Goal: Task Accomplishment & Management: Use online tool/utility

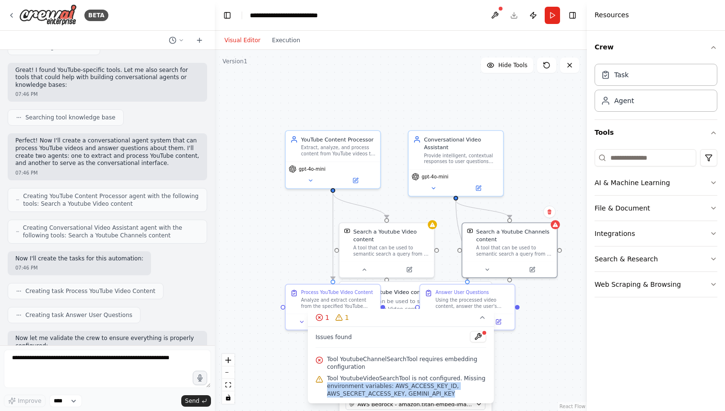
scroll to position [153, 0]
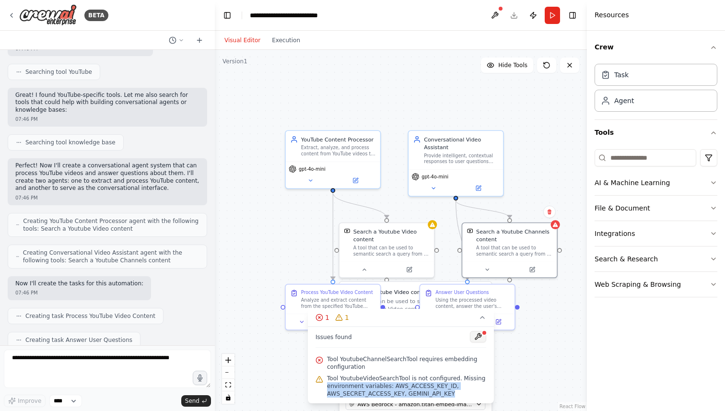
click at [480, 336] on button at bounding box center [478, 337] width 16 height 12
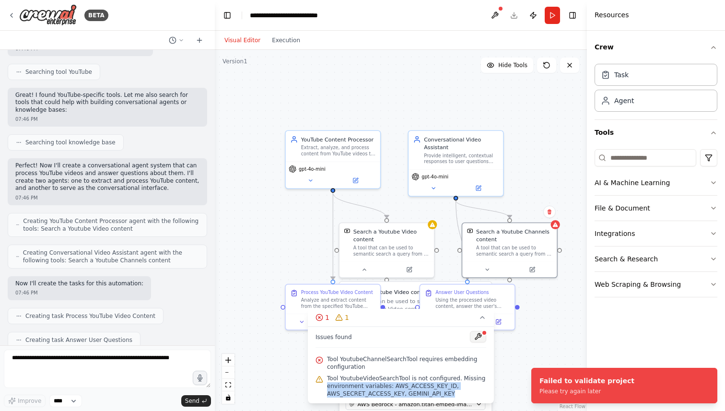
click at [479, 338] on button at bounding box center [478, 337] width 16 height 12
click at [356, 361] on span "Tool YoutubeChannelSearchTool requires embedding configuration" at bounding box center [406, 362] width 159 height 15
click at [534, 239] on div "Search a Youtube Channels content" at bounding box center [514, 233] width 76 height 15
click at [538, 266] on button at bounding box center [532, 267] width 44 height 9
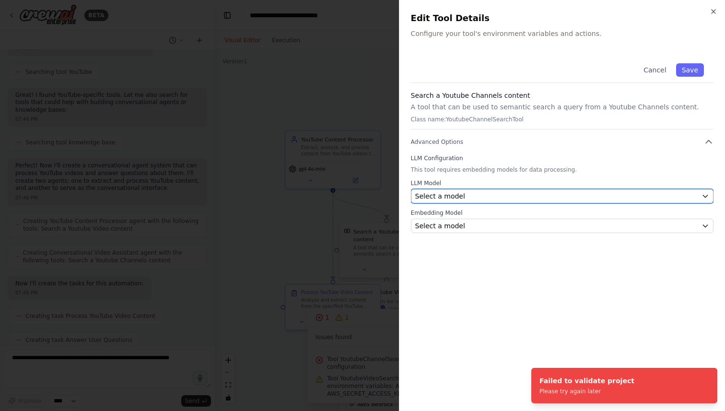
click at [452, 193] on span "Select a model" at bounding box center [440, 196] width 50 height 10
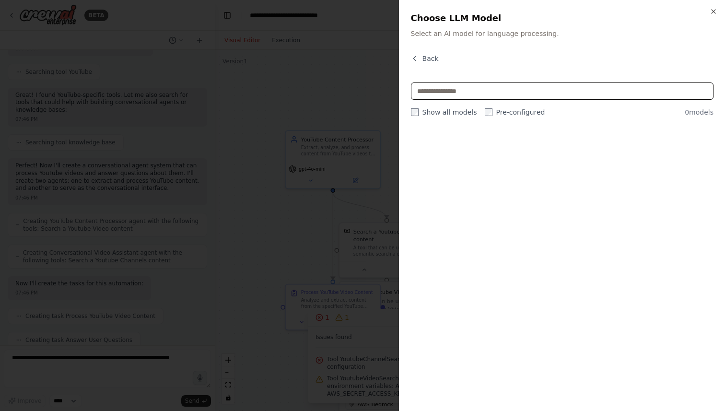
click at [491, 94] on input "text" at bounding box center [562, 90] width 303 height 17
click at [486, 94] on input "text" at bounding box center [562, 90] width 303 height 17
click at [422, 54] on button "Back" at bounding box center [425, 59] width 28 height 10
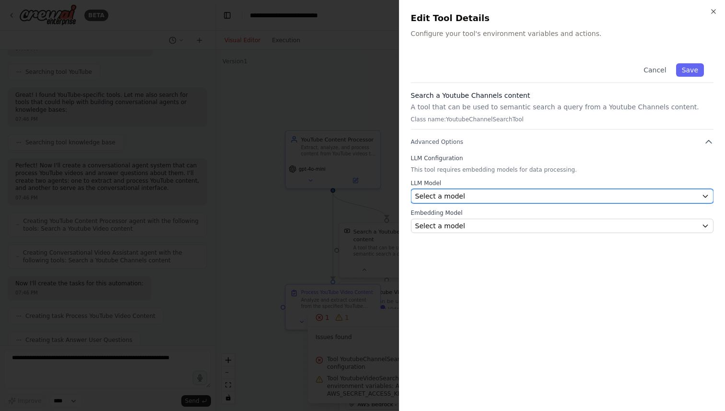
click at [458, 198] on span "Select a model" at bounding box center [440, 196] width 50 height 10
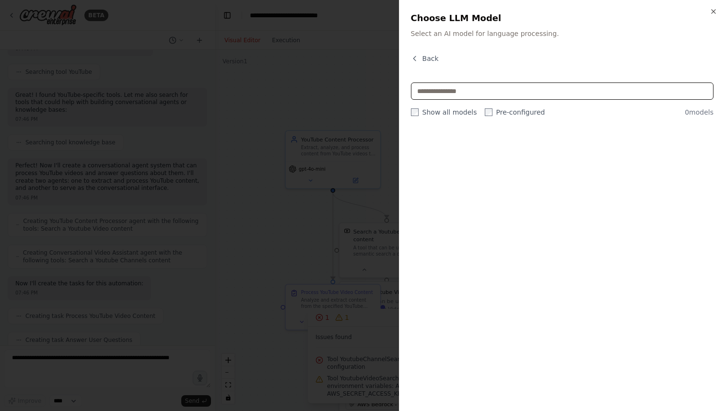
click at [498, 99] on input "text" at bounding box center [562, 90] width 303 height 17
click at [416, 59] on icon "button" at bounding box center [415, 59] width 8 height 8
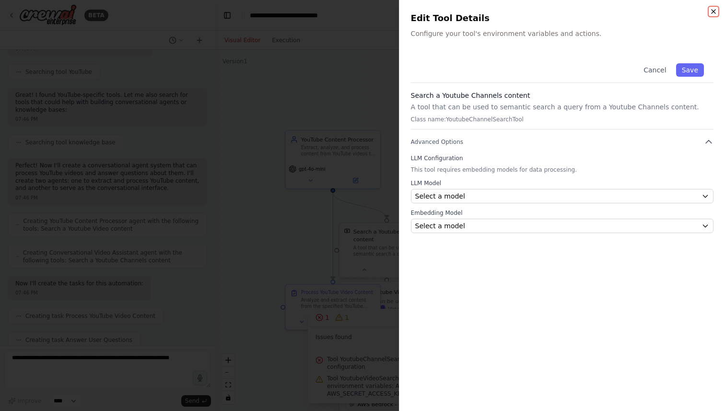
click at [715, 14] on icon "button" at bounding box center [714, 12] width 8 height 8
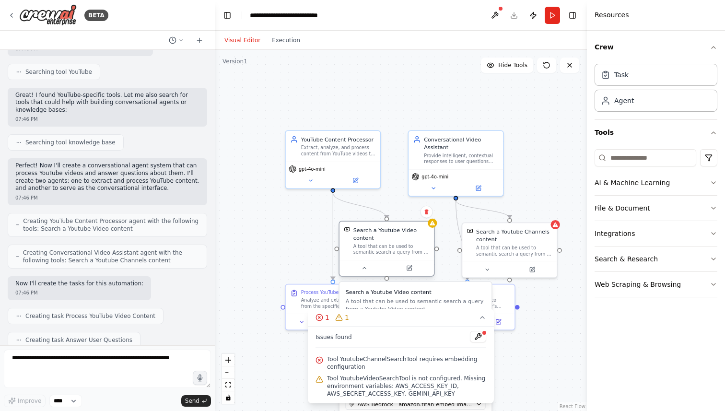
click at [380, 248] on div "A tool that can be used to semantic search a query from a Youtube Video content." at bounding box center [391, 249] width 76 height 12
click at [372, 305] on p "A tool that can be used to semantic search a query from a Youtube Video content." at bounding box center [416, 304] width 140 height 15
click at [358, 392] on span "Tool YoutubeVideoSearchTool is not configured. Missing environment variables: A…" at bounding box center [406, 386] width 159 height 23
click at [363, 377] on span "Tool YoutubeVideoSearchTool is not configured. Missing environment variables: A…" at bounding box center [406, 386] width 159 height 23
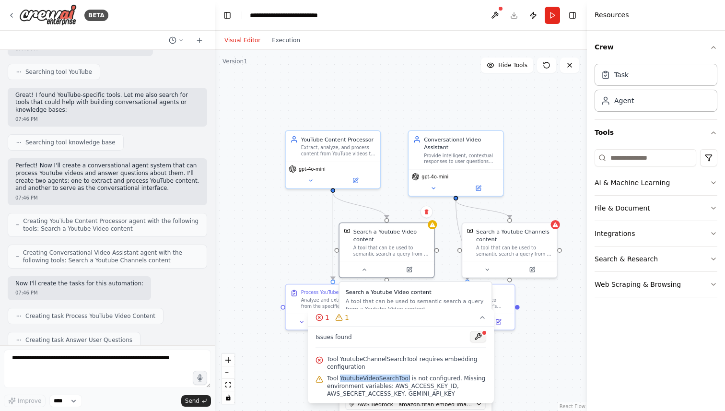
click at [481, 337] on button at bounding box center [478, 337] width 16 height 12
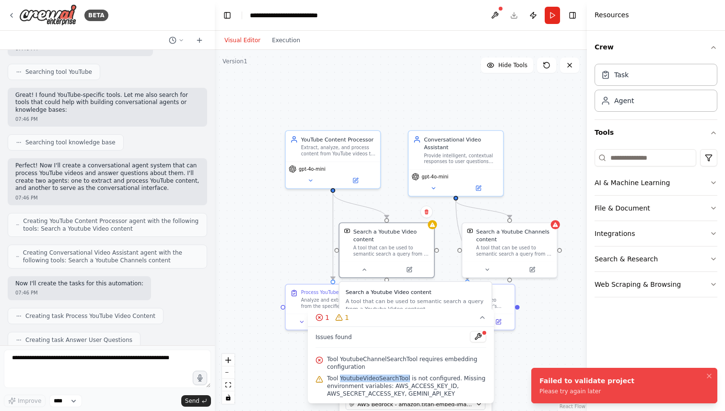
click at [570, 392] on div "Please try again later" at bounding box center [587, 391] width 95 height 8
click at [395, 238] on div "Search a Youtube Video content" at bounding box center [391, 233] width 76 height 15
click at [378, 348] on div "Issues found Tool YoutubeChannelSearchTool requires embedding configuration Too…" at bounding box center [401, 365] width 186 height 77
click at [370, 375] on span "Tool YoutubeVideoSearchTool is not configured. Missing environment variables: A…" at bounding box center [406, 386] width 159 height 23
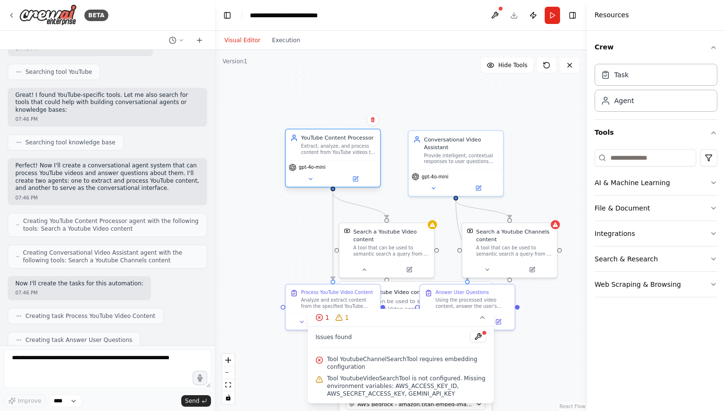
click at [353, 155] on div "YouTube Content Processor Extract, analyze, and process content from YouTube vi…" at bounding box center [333, 144] width 94 height 31
click at [482, 150] on div "Conversational Video Assistant Provide intelligent, contextual responses to use…" at bounding box center [461, 148] width 74 height 29
click at [448, 170] on div "gpt-4o-mini" at bounding box center [456, 181] width 94 height 26
click at [304, 169] on span "gpt-4o-mini" at bounding box center [312, 167] width 27 height 6
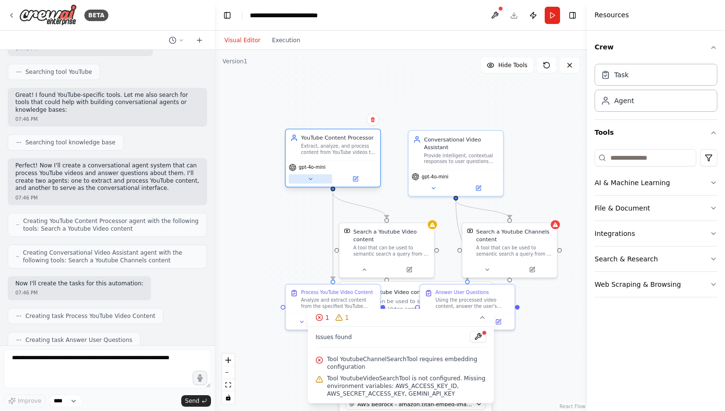
click at [313, 177] on icon at bounding box center [310, 179] width 6 height 6
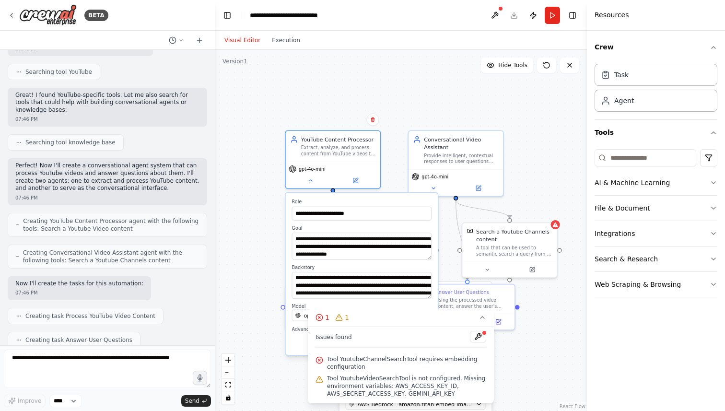
click at [529, 369] on div "**********" at bounding box center [401, 230] width 372 height 361
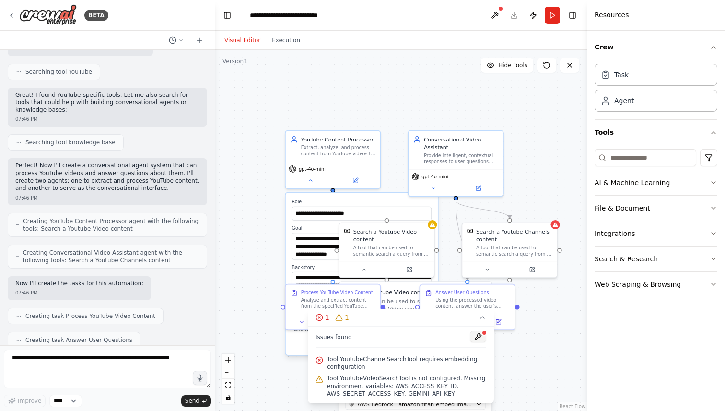
click at [476, 337] on button at bounding box center [478, 337] width 16 height 12
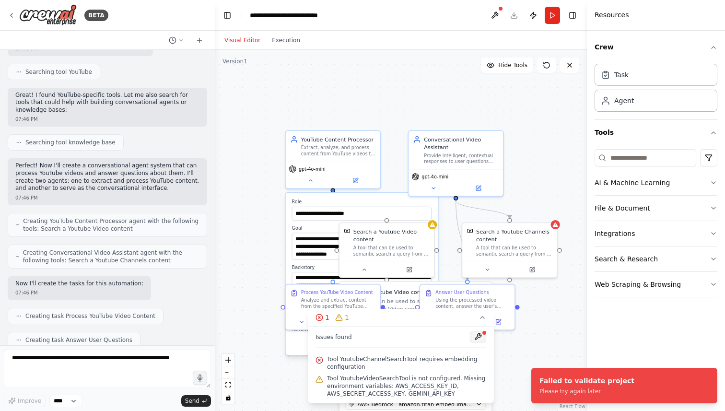
click at [471, 333] on button at bounding box center [478, 337] width 16 height 12
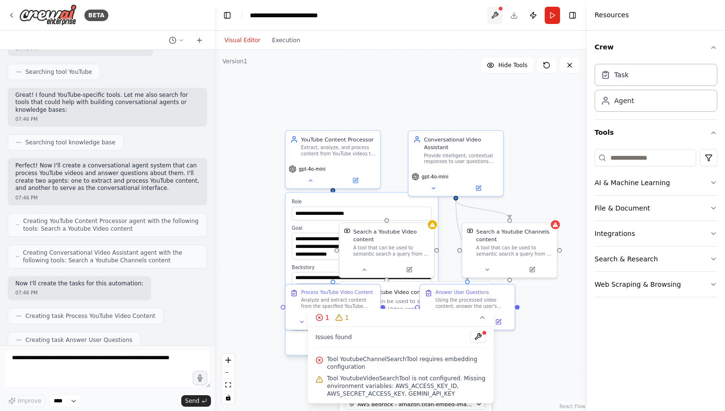
click at [497, 14] on button at bounding box center [494, 15] width 15 height 17
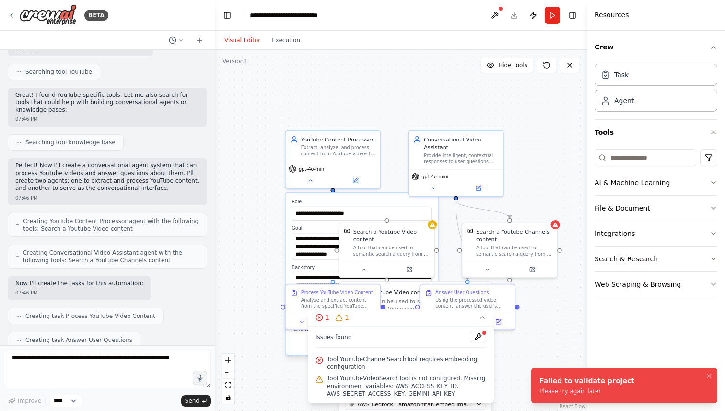
click at [594, 384] on div "Failed to validate project" at bounding box center [587, 381] width 95 height 10
click at [238, 36] on button "Visual Editor" at bounding box center [242, 41] width 47 height 12
click at [240, 41] on button "Visual Editor" at bounding box center [242, 41] width 47 height 12
click at [240, 43] on button "Visual Editor" at bounding box center [242, 41] width 47 height 12
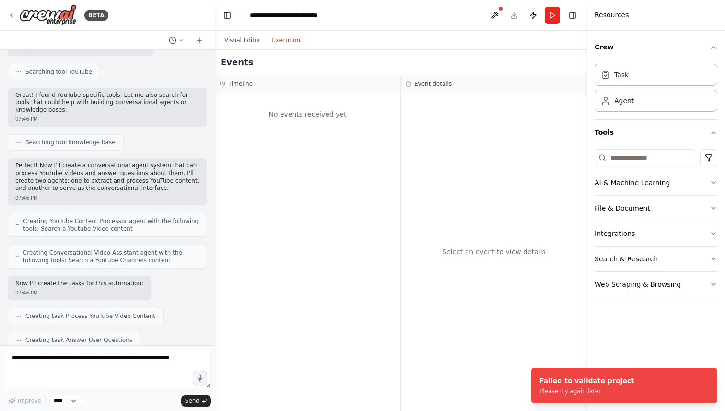
click at [278, 44] on button "Execution" at bounding box center [286, 41] width 40 height 12
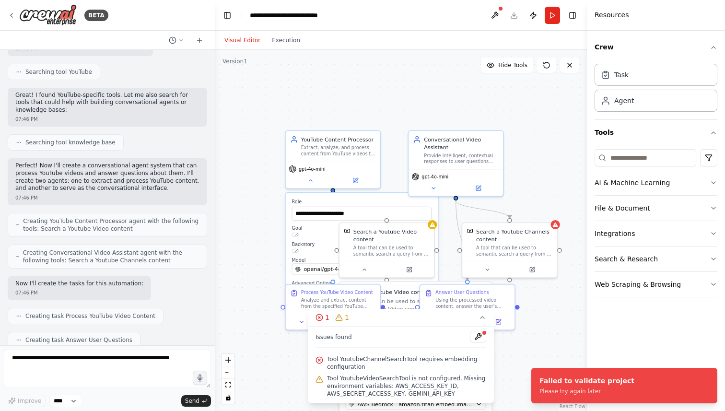
click at [244, 44] on button "Visual Editor" at bounding box center [242, 41] width 47 height 12
click at [306, 0] on header "**********" at bounding box center [401, 15] width 372 height 31
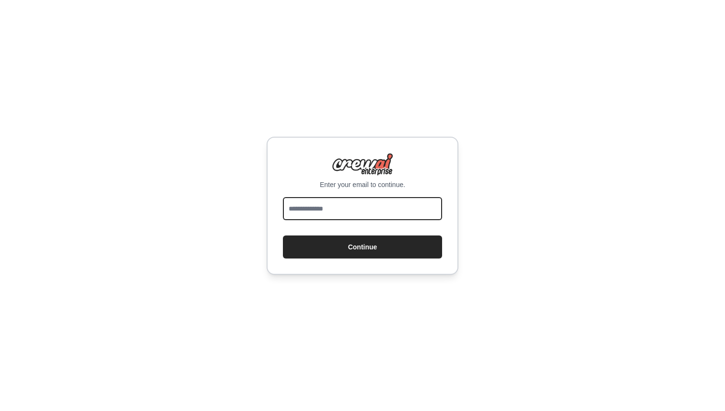
click at [367, 210] on input "email" at bounding box center [362, 208] width 159 height 23
click at [202, 307] on div "Enter your email to continue. Continue" at bounding box center [362, 205] width 725 height 411
click at [337, 204] on input "email" at bounding box center [362, 208] width 159 height 23
type input "**********"
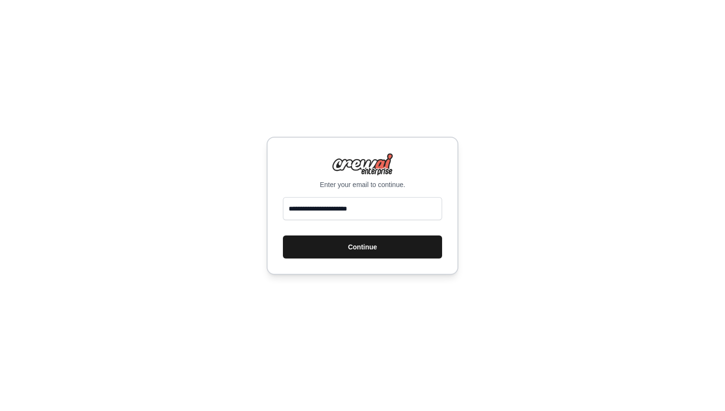
click at [385, 247] on button "Continue" at bounding box center [362, 246] width 159 height 23
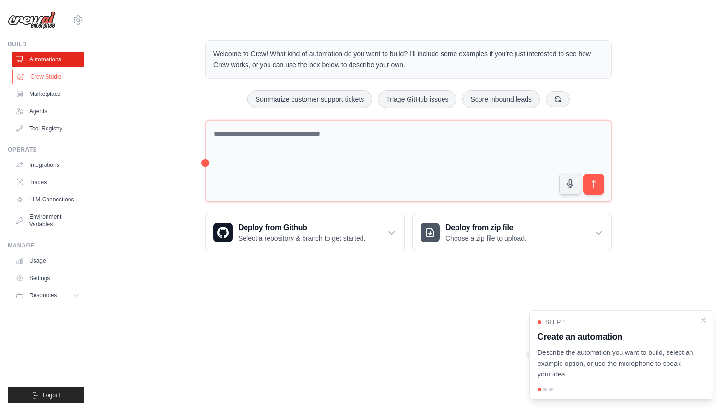
click at [45, 76] on link "Crew Studio" at bounding box center [48, 76] width 72 height 15
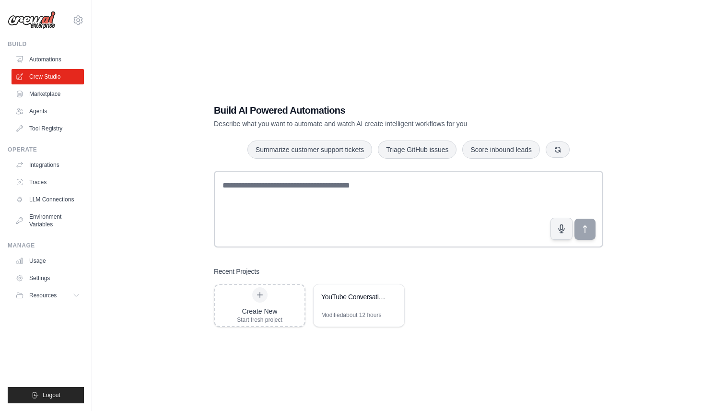
click at [46, 97] on link "Marketplace" at bounding box center [48, 93] width 72 height 15
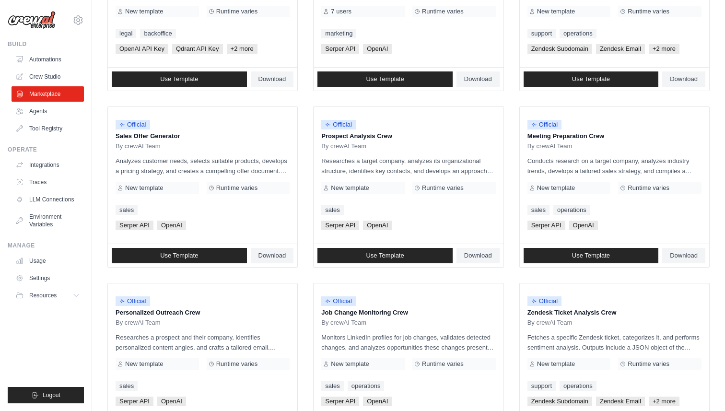
scroll to position [178, 0]
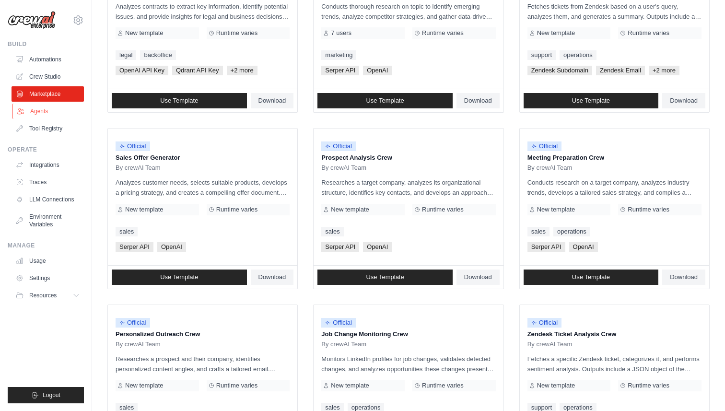
click at [44, 109] on link "Agents" at bounding box center [48, 111] width 72 height 15
click at [43, 113] on link "Agents" at bounding box center [48, 111] width 72 height 15
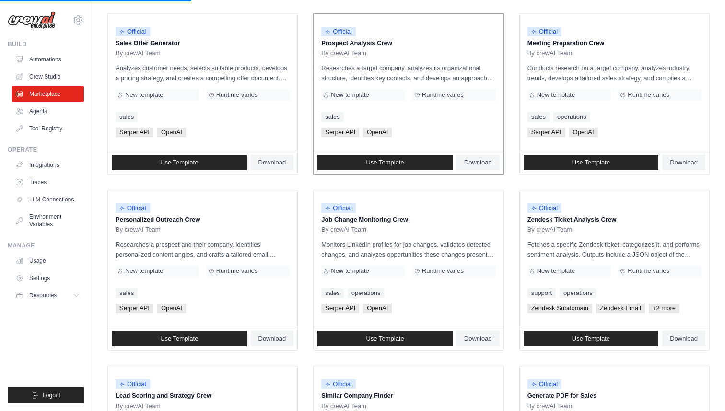
scroll to position [293, 0]
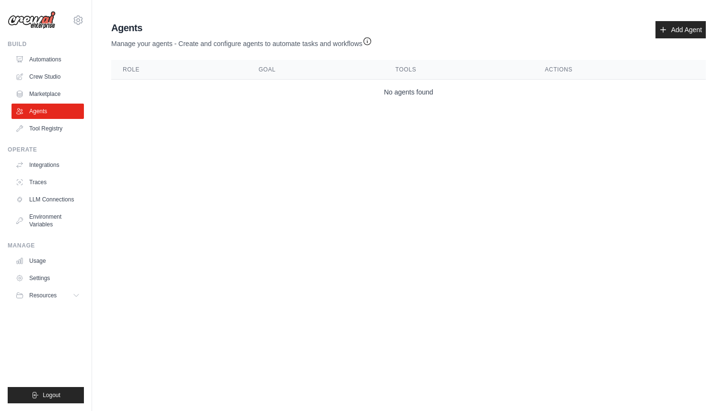
click at [707, 29] on div "Agents Manage your agents - Create and configure agents to automate tasks and w…" at bounding box center [408, 62] width 602 height 91
click at [691, 30] on link "Add Agent" at bounding box center [681, 29] width 50 height 17
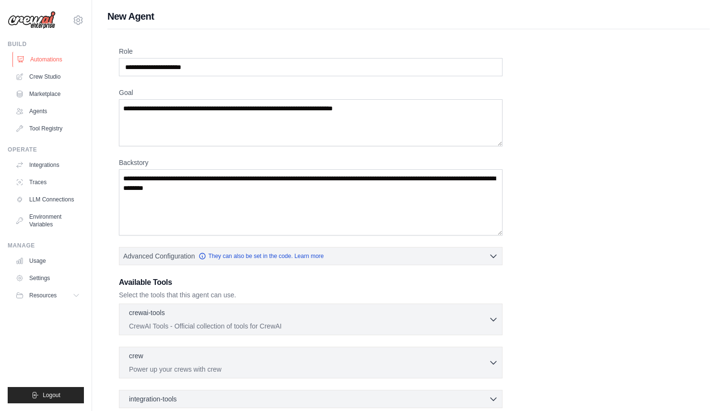
click at [58, 57] on link "Automations" at bounding box center [48, 59] width 72 height 15
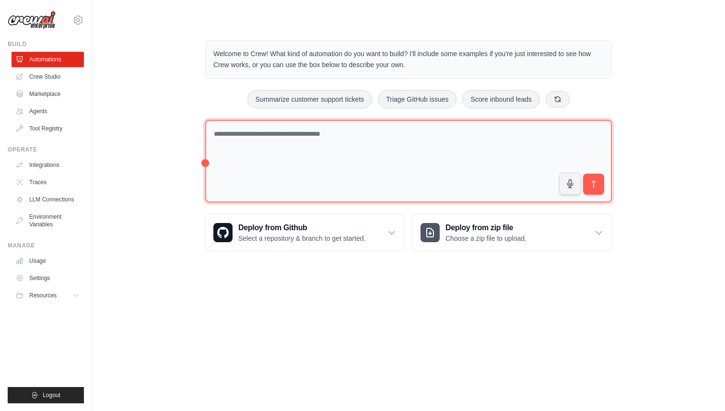
click at [316, 160] on textarea at bounding box center [408, 161] width 407 height 83
click at [275, 147] on textarea at bounding box center [408, 161] width 407 height 83
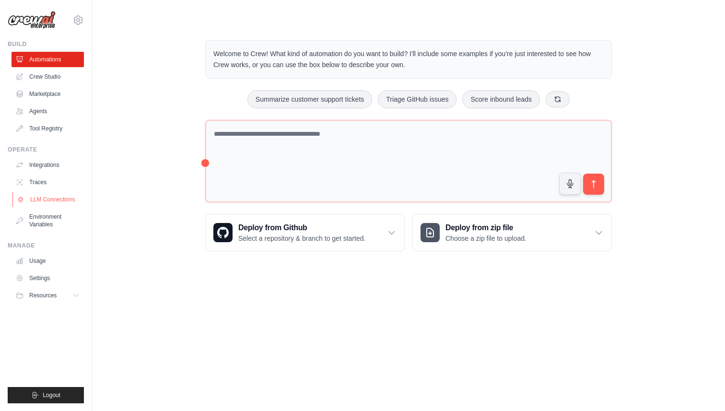
click at [45, 204] on link "LLM Connections" at bounding box center [48, 199] width 72 height 15
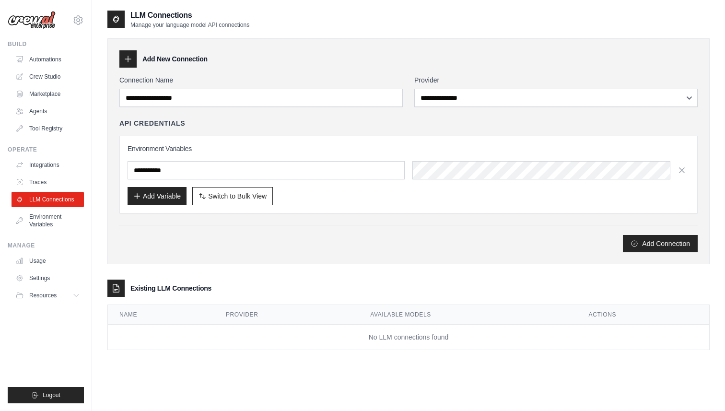
drag, startPoint x: 262, startPoint y: 192, endPoint x: 262, endPoint y: 149, distance: 43.6
click at [262, 182] on div "Environment Variables Add Variable Switch to Bulk View Switch to Table View" at bounding box center [409, 174] width 562 height 61
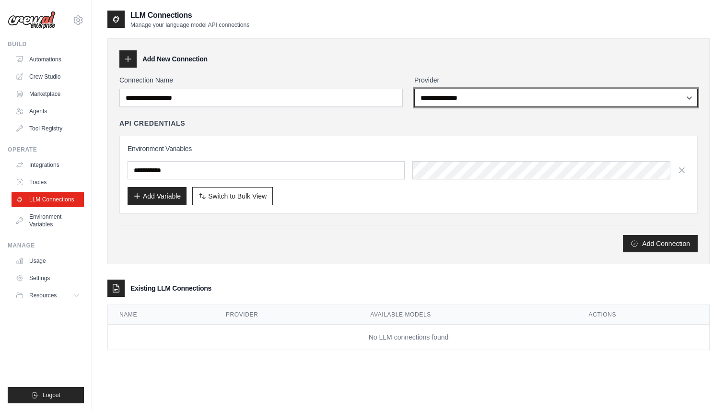
click at [462, 103] on select "**********" at bounding box center [555, 98] width 283 height 18
select select "******"
click at [414, 89] on select "**********" at bounding box center [555, 98] width 283 height 18
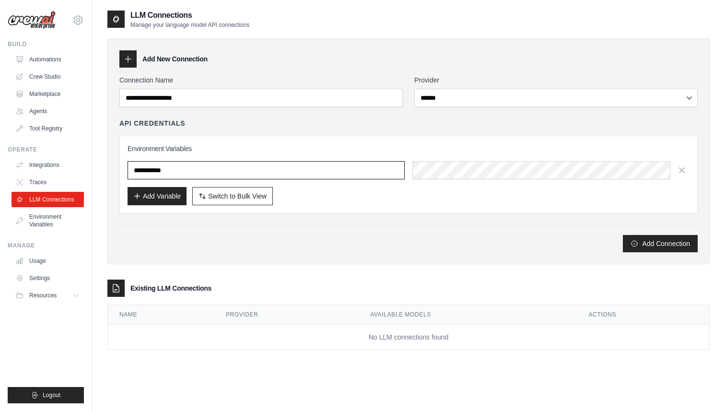
click at [283, 175] on input "text" at bounding box center [266, 170] width 277 height 18
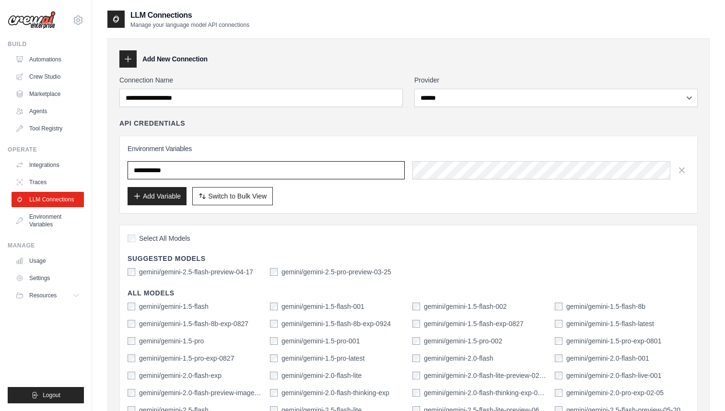
click at [306, 170] on input "text" at bounding box center [266, 170] width 277 height 18
click at [200, 166] on input "text" at bounding box center [266, 170] width 277 height 18
click at [139, 271] on label "gemini/gemini-2.5-flash-preview-04-17" at bounding box center [196, 272] width 114 height 10
click at [135, 271] on div "gemini/gemini-2.5-flash-preview-04-17" at bounding box center [191, 272] width 126 height 10
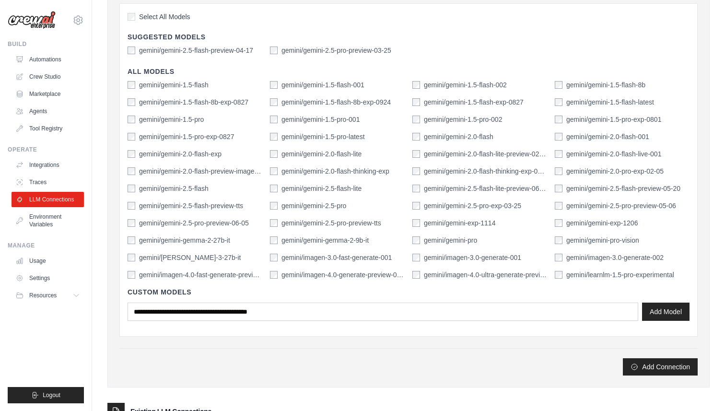
scroll to position [309, 0]
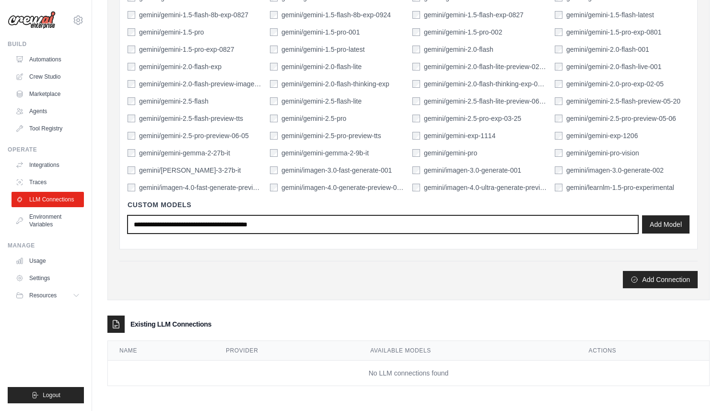
click at [269, 225] on input "text" at bounding box center [383, 224] width 511 height 18
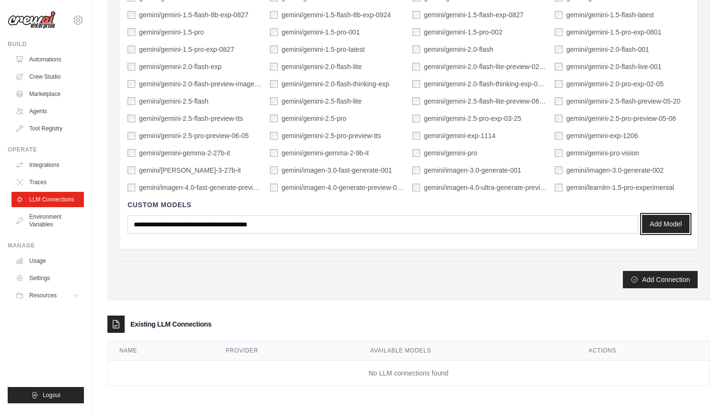
click at [663, 225] on button "Add Model" at bounding box center [665, 224] width 47 height 18
click at [400, 376] on td "No LLM connections found" at bounding box center [408, 373] width 601 height 25
click at [658, 278] on button "Add Connection" at bounding box center [660, 278] width 75 height 17
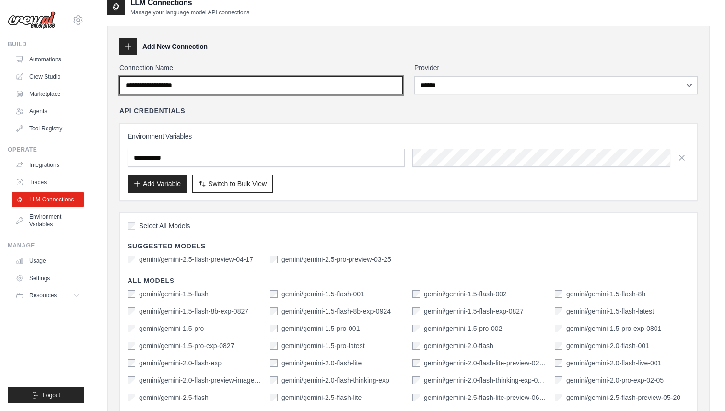
scroll to position [10, 0]
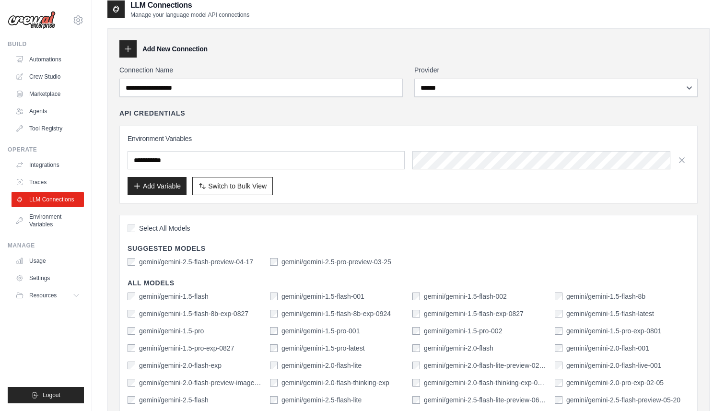
click at [224, 113] on div "API Credentials" at bounding box center [408, 113] width 578 height 10
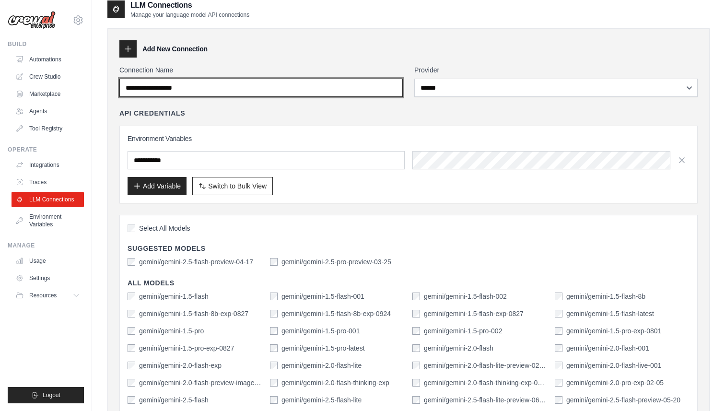
click at [188, 94] on input "Connection Name" at bounding box center [260, 88] width 283 height 18
type input "*"
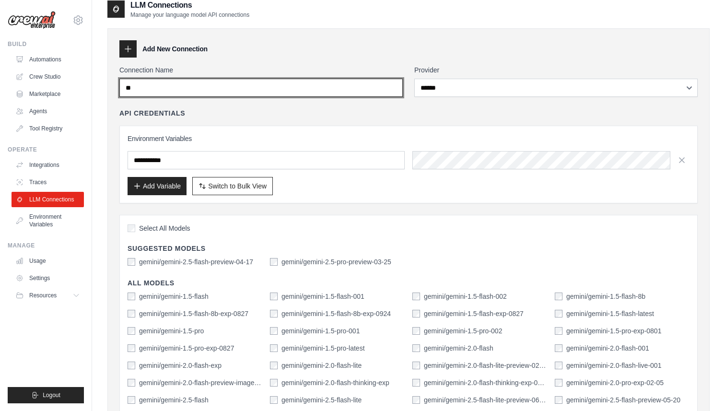
type input "*"
click at [152, 88] on input "**********" at bounding box center [260, 88] width 283 height 18
type input "**********"
drag, startPoint x: 169, startPoint y: 90, endPoint x: 101, endPoint y: 89, distance: 68.1
click at [101, 89] on div "**********" at bounding box center [408, 350] width 633 height 701
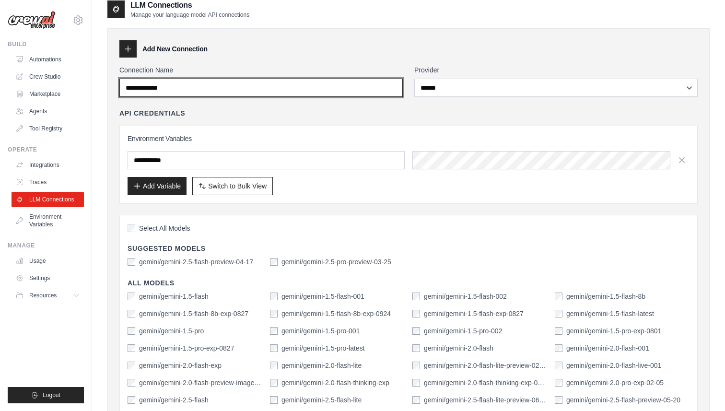
click at [154, 91] on input "**********" at bounding box center [260, 88] width 283 height 18
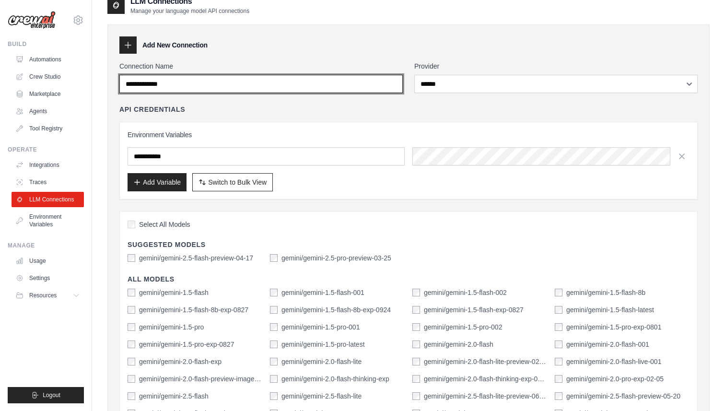
scroll to position [0, 0]
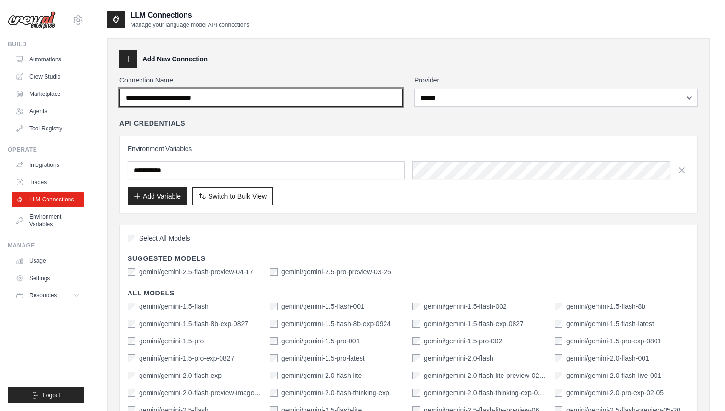
type input "**********"
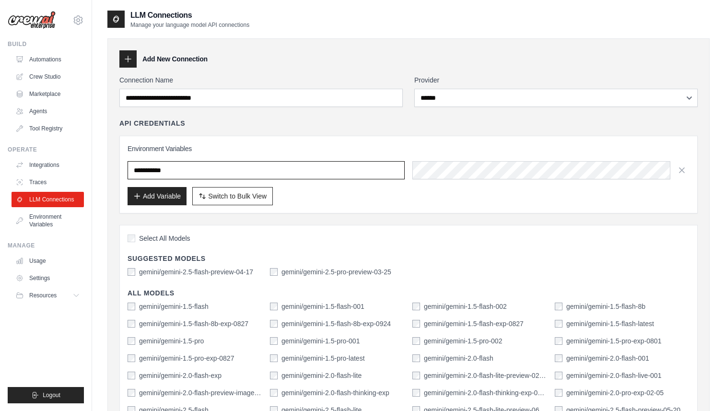
click at [311, 169] on input "text" at bounding box center [266, 170] width 277 height 18
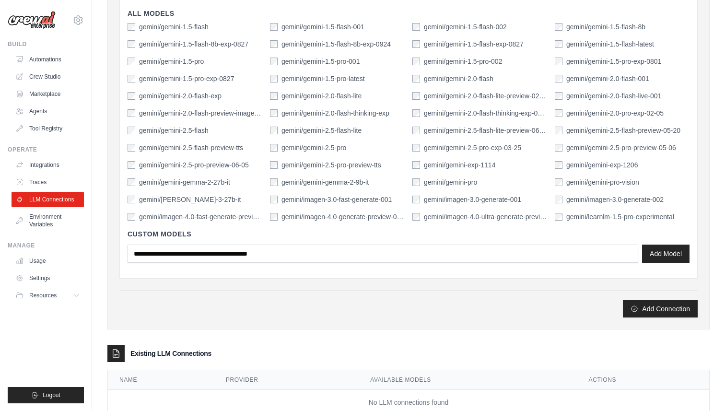
scroll to position [277, 0]
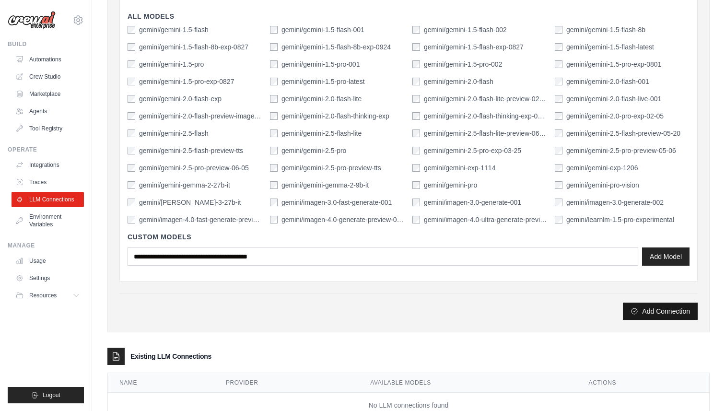
click at [649, 308] on button "Add Connection" at bounding box center [660, 311] width 75 height 17
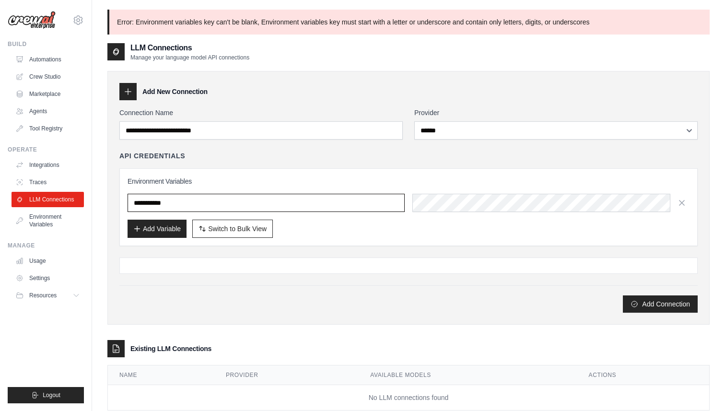
click at [288, 208] on input "text" at bounding box center [266, 203] width 277 height 18
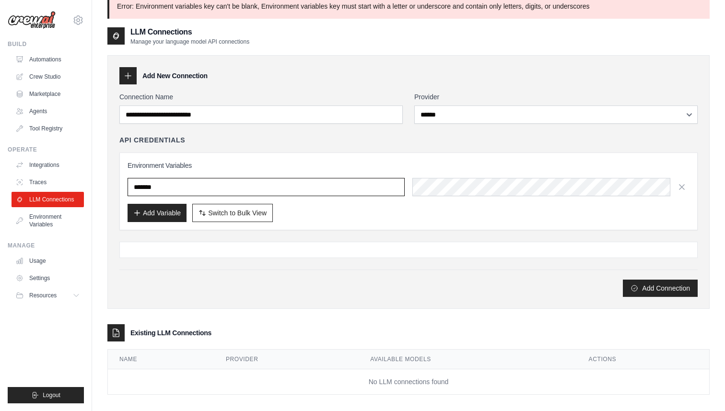
scroll to position [24, 0]
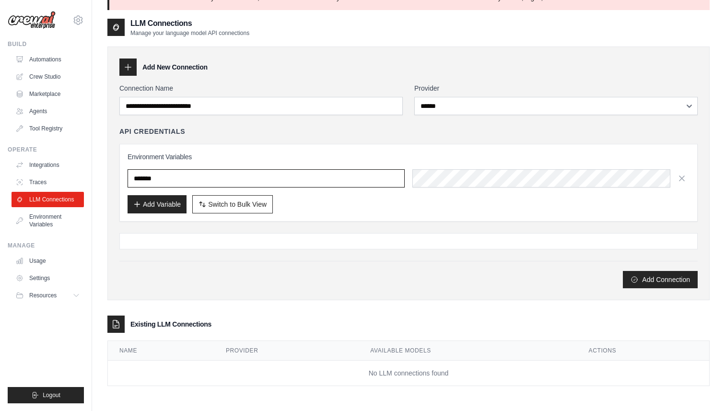
type input "*******"
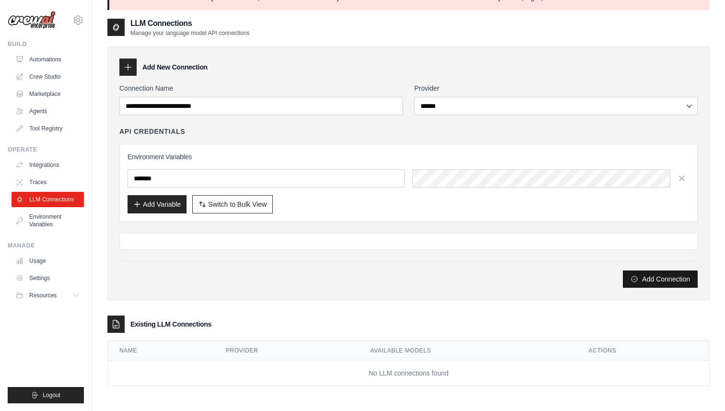
click at [659, 281] on button "Add Connection" at bounding box center [660, 278] width 75 height 17
click at [650, 276] on button "Add Connection" at bounding box center [660, 278] width 75 height 17
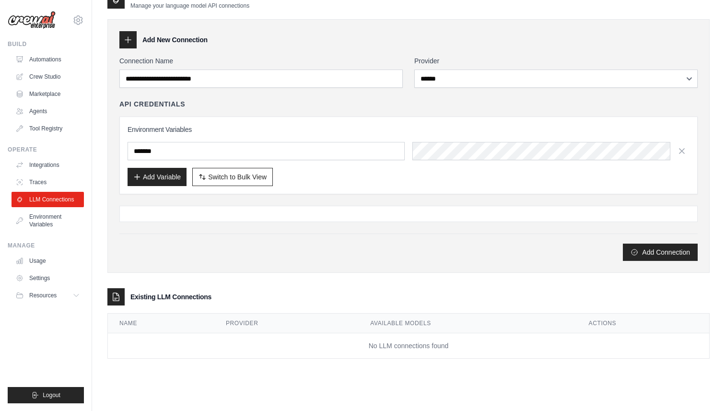
click at [372, 354] on td "No LLM connections found" at bounding box center [408, 345] width 601 height 25
click at [160, 349] on td "No LLM connections found" at bounding box center [408, 345] width 601 height 25
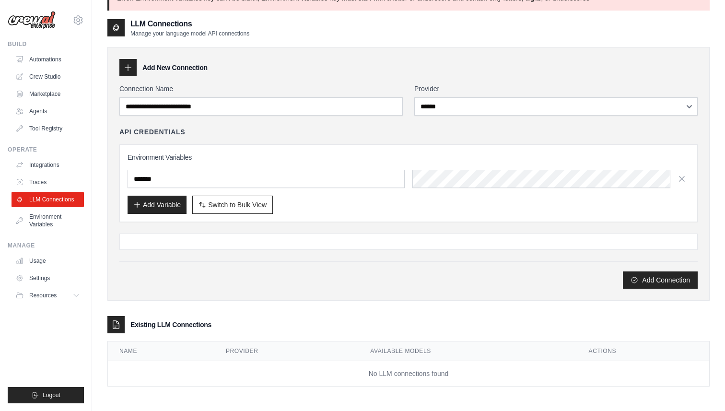
scroll to position [0, 0]
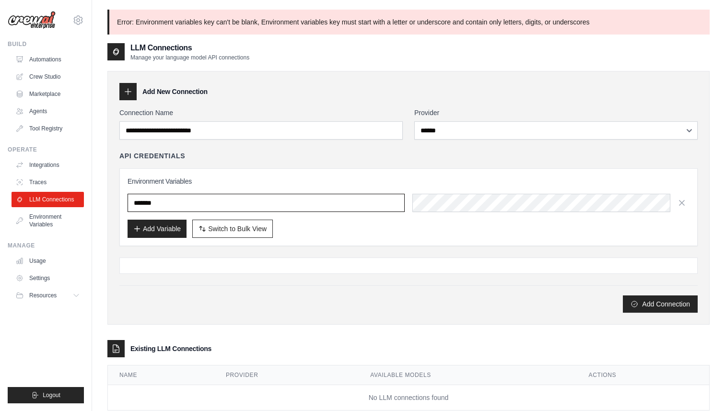
click at [284, 210] on input "*******" at bounding box center [266, 203] width 277 height 18
click at [451, 235] on div "Add Variable Switch to Bulk View Switch to Table View" at bounding box center [409, 229] width 562 height 18
click at [368, 247] on div "**********" at bounding box center [408, 210] width 578 height 205
click at [653, 304] on button "Add Connection" at bounding box center [660, 303] width 75 height 17
click at [232, 269] on div at bounding box center [408, 266] width 578 height 16
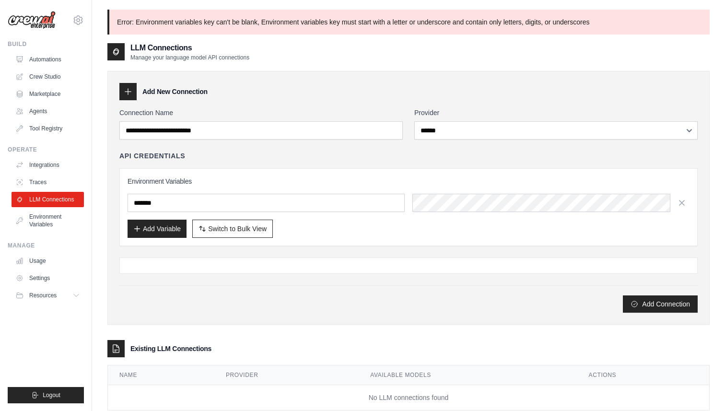
scroll to position [52, 0]
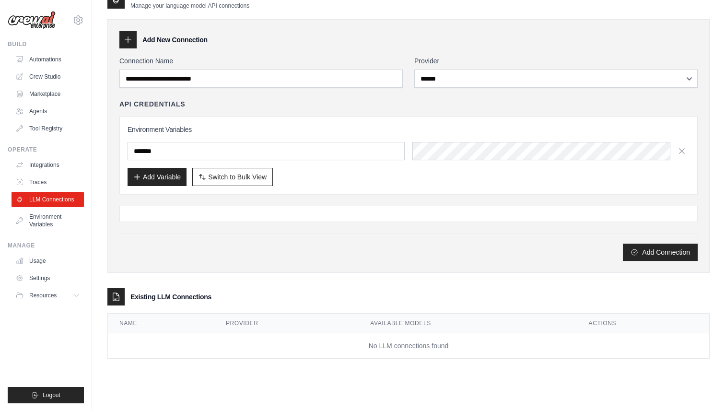
click at [175, 296] on h3 "Existing LLM Connections" at bounding box center [170, 297] width 81 height 10
click at [55, 201] on link "LLM Connections" at bounding box center [48, 199] width 72 height 15
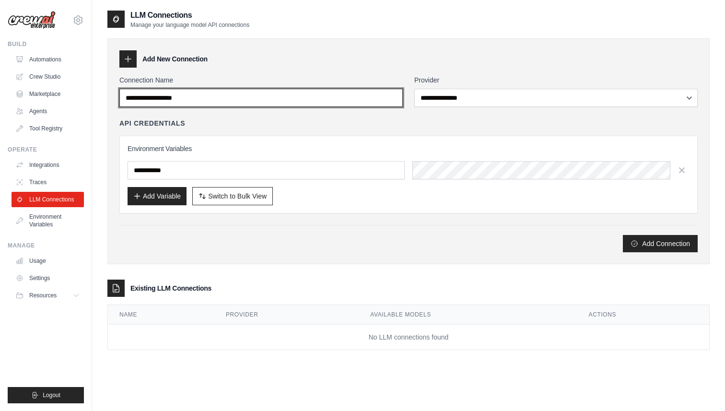
click at [244, 95] on input "Connection Name" at bounding box center [260, 98] width 283 height 18
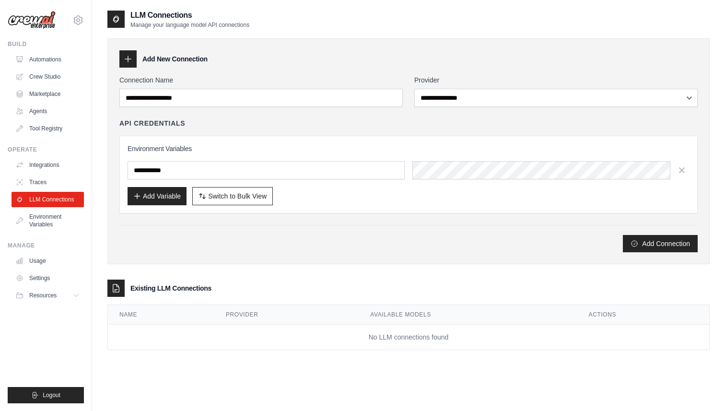
click at [215, 349] on td "No LLM connections found" at bounding box center [408, 337] width 601 height 25
click at [210, 333] on td "No LLM connections found" at bounding box center [408, 337] width 601 height 25
click at [163, 201] on button "Add Variable" at bounding box center [157, 196] width 59 height 18
click at [162, 197] on button "Add Variable" at bounding box center [157, 196] width 59 height 18
click at [239, 246] on div "Add Connection" at bounding box center [408, 243] width 578 height 17
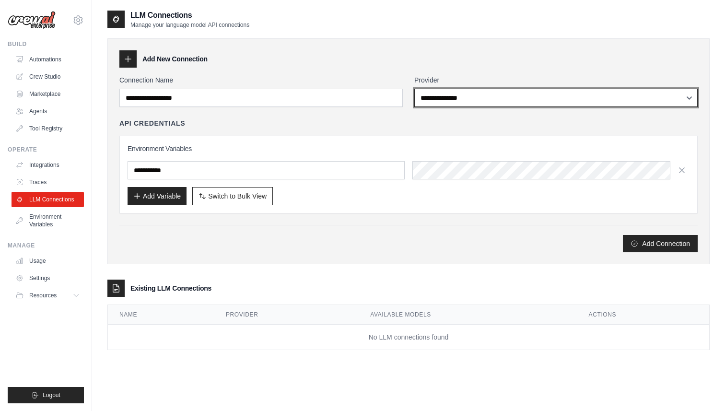
click at [422, 93] on select "**********" at bounding box center [555, 98] width 283 height 18
select select "******"
click at [414, 89] on select "**********" at bounding box center [555, 98] width 283 height 18
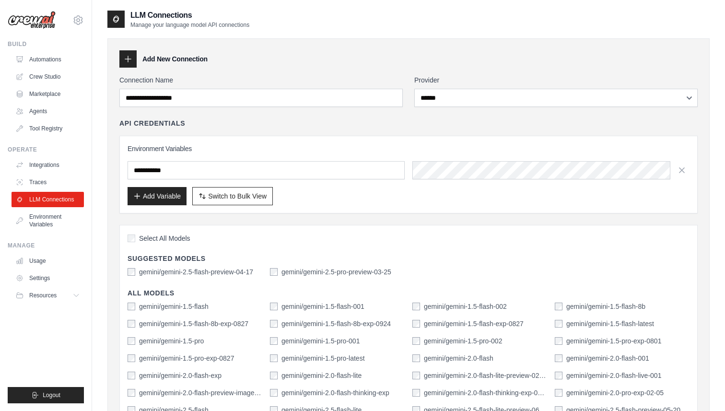
click at [294, 191] on div "Add Variable Switch to Bulk View Switch to Table View" at bounding box center [409, 196] width 562 height 18
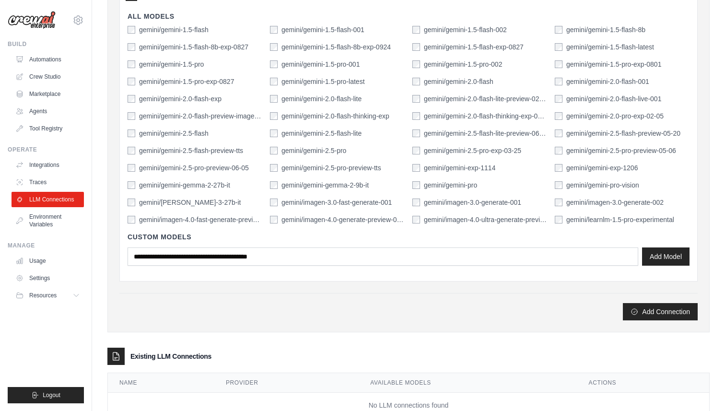
scroll to position [309, 0]
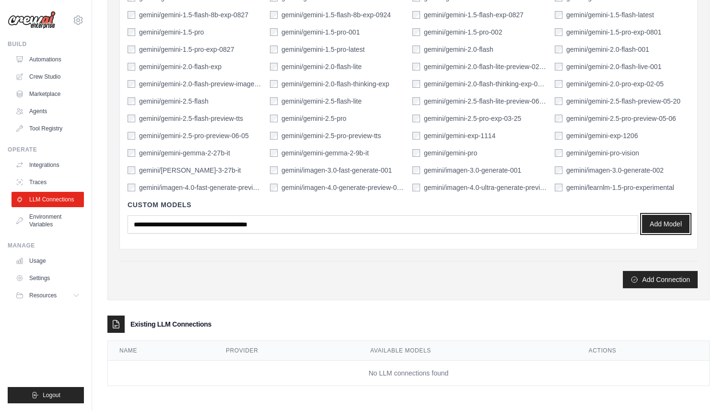
click at [672, 228] on button "Add Model" at bounding box center [665, 224] width 47 height 18
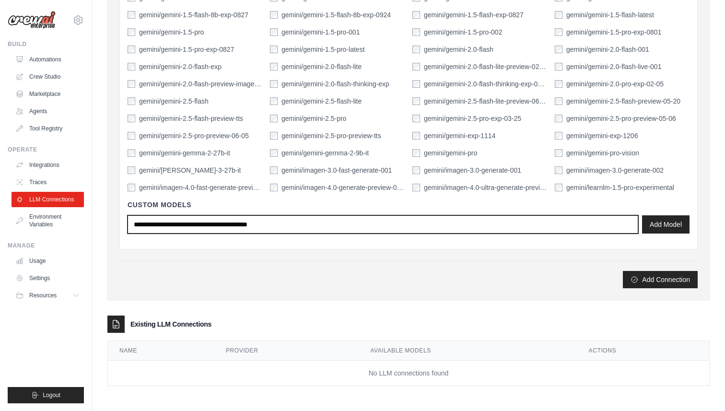
click at [290, 225] on input "text" at bounding box center [383, 224] width 511 height 18
click at [205, 229] on input "text" at bounding box center [383, 224] width 511 height 18
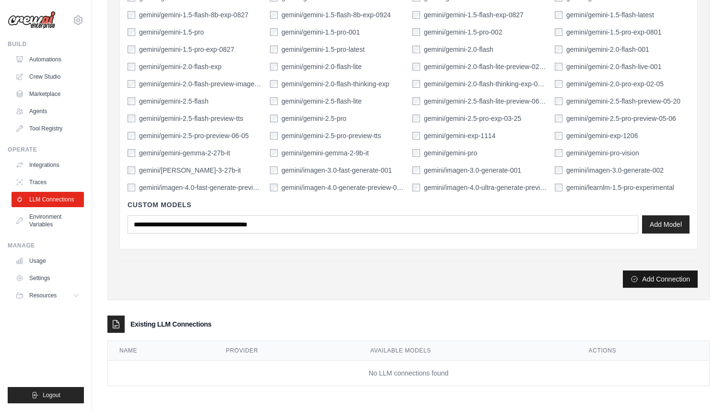
click at [652, 283] on button "Add Connection" at bounding box center [660, 278] width 75 height 17
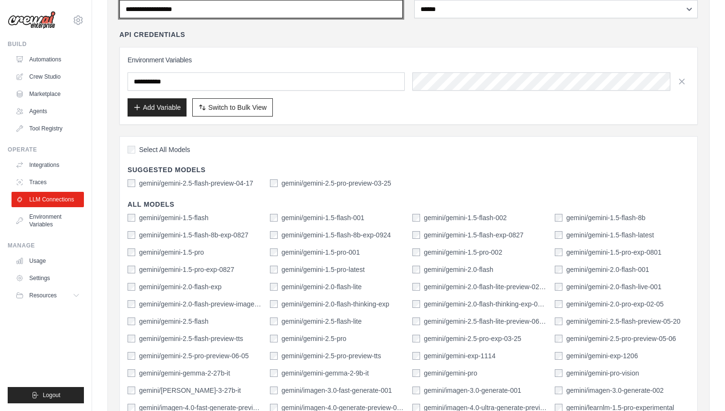
scroll to position [0, 0]
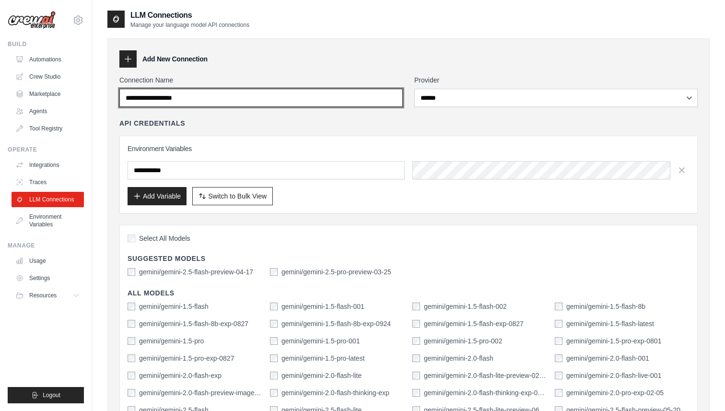
click at [239, 98] on input "Connection Name" at bounding box center [260, 98] width 283 height 18
type input "**********"
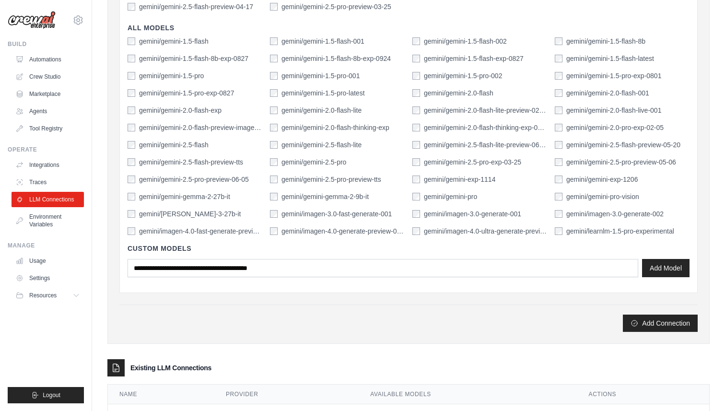
scroll to position [309, 0]
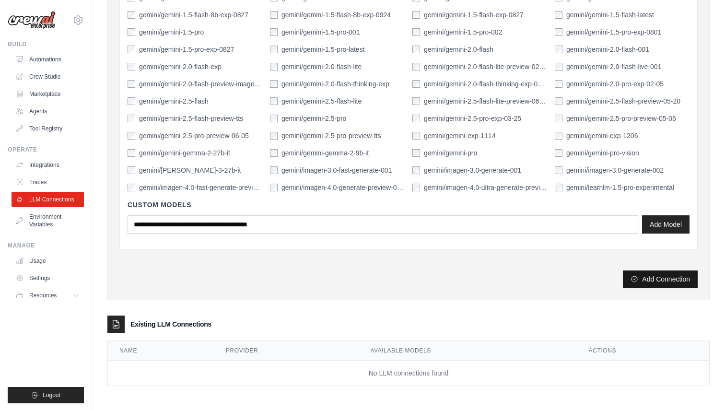
click at [675, 278] on button "Add Connection" at bounding box center [660, 278] width 75 height 17
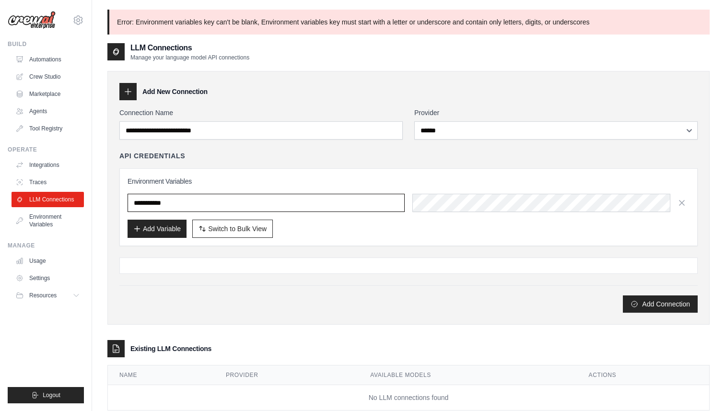
click at [228, 196] on input "text" at bounding box center [266, 203] width 277 height 18
click at [135, 203] on input "*******" at bounding box center [266, 203] width 277 height 18
type input "**********"
click at [656, 304] on button "Add Connection" at bounding box center [660, 303] width 75 height 17
click at [637, 301] on icon "submit" at bounding box center [635, 304] width 8 height 8
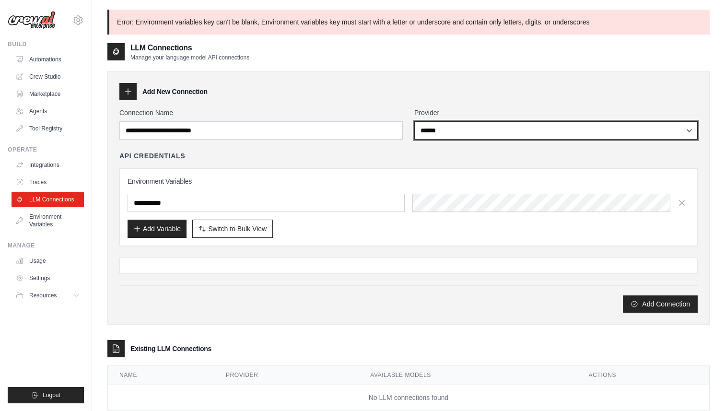
click at [549, 125] on select "**********" at bounding box center [555, 130] width 283 height 18
click at [414, 121] on select "**********" at bounding box center [555, 130] width 283 height 18
click at [541, 131] on select "**********" at bounding box center [555, 130] width 283 height 18
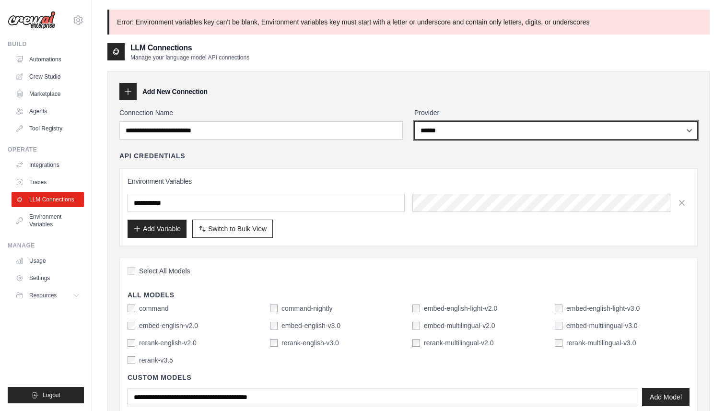
select select "******"
click at [414, 121] on select "**********" at bounding box center [555, 130] width 283 height 18
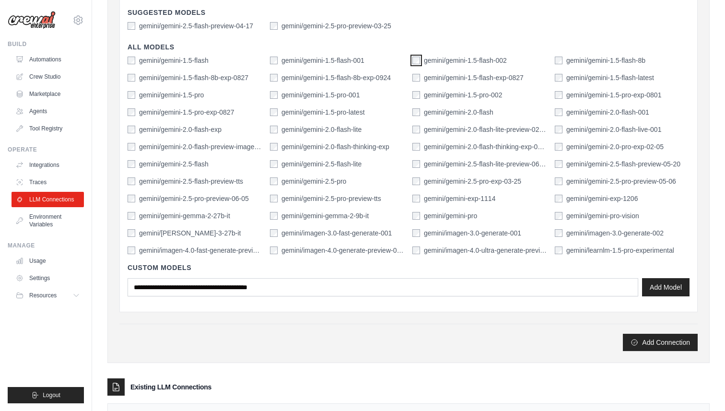
scroll to position [341, 0]
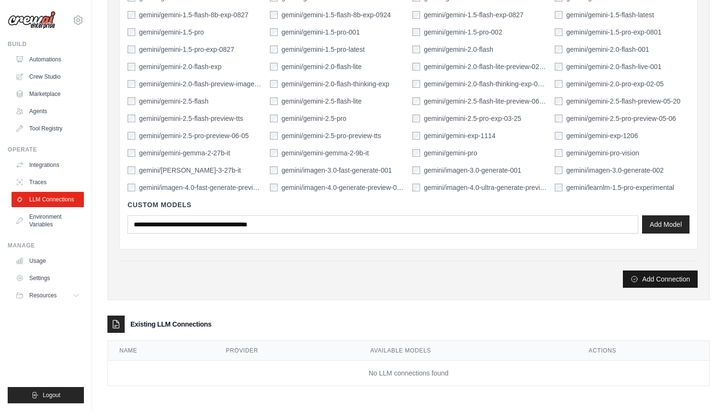
click at [665, 280] on button "Add Connection" at bounding box center [660, 278] width 75 height 17
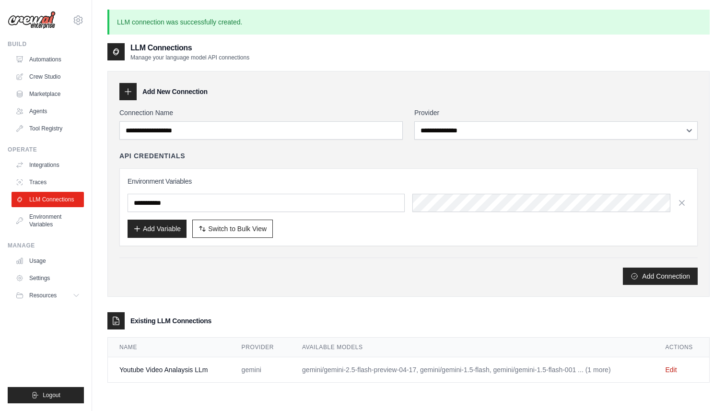
type input "**********"
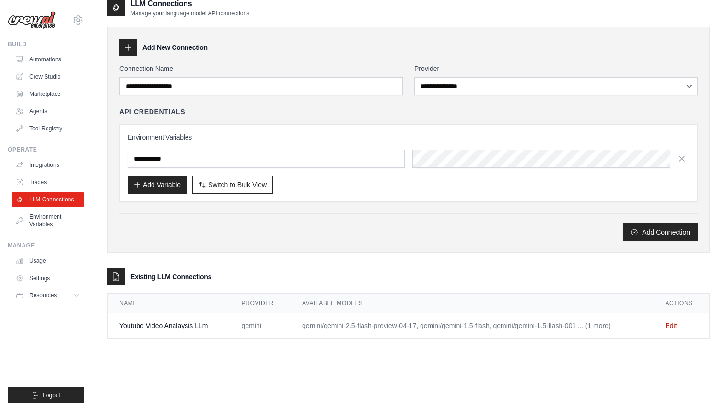
scroll to position [52, 0]
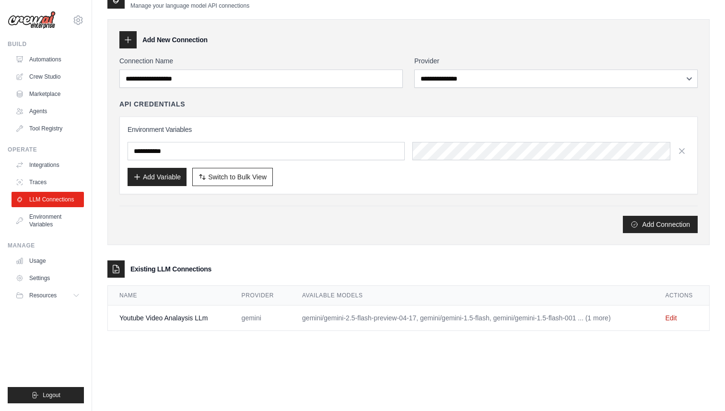
click at [194, 324] on td "Youtube Video Analaysis LLm" at bounding box center [169, 317] width 122 height 25
click at [47, 223] on link "Environment Variables" at bounding box center [48, 220] width 72 height 23
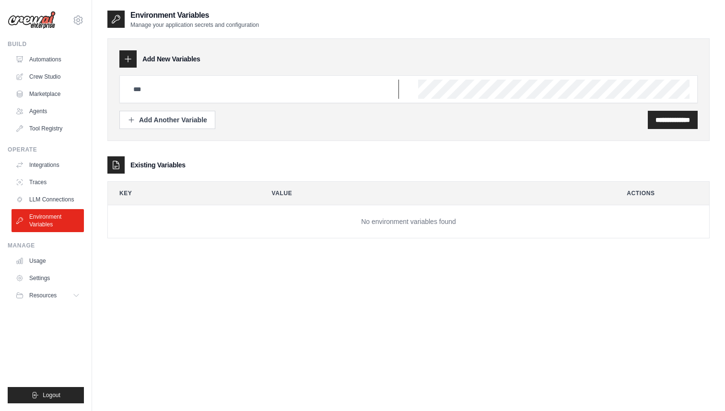
type input "**********"
click at [60, 191] on ul "Integrations Traces LLM Connections Environment Variables" at bounding box center [48, 194] width 72 height 75
click at [60, 197] on link "LLM Connections" at bounding box center [48, 199] width 72 height 15
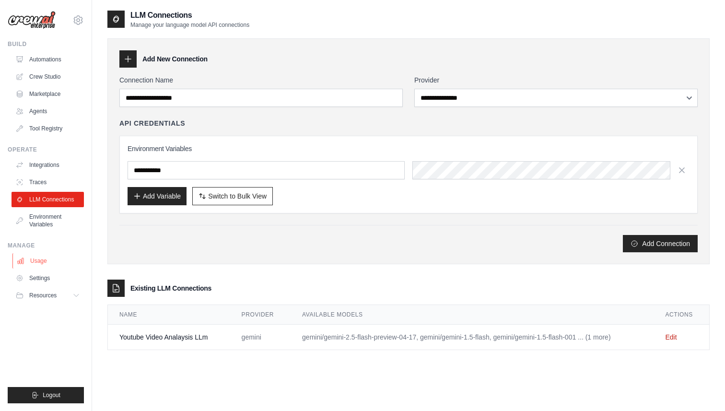
type input "**********"
click at [53, 259] on link "Usage" at bounding box center [48, 260] width 72 height 15
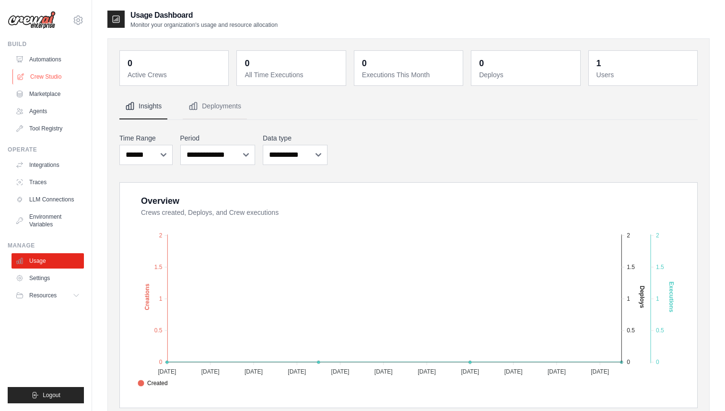
click at [56, 78] on link "Crew Studio" at bounding box center [48, 76] width 72 height 15
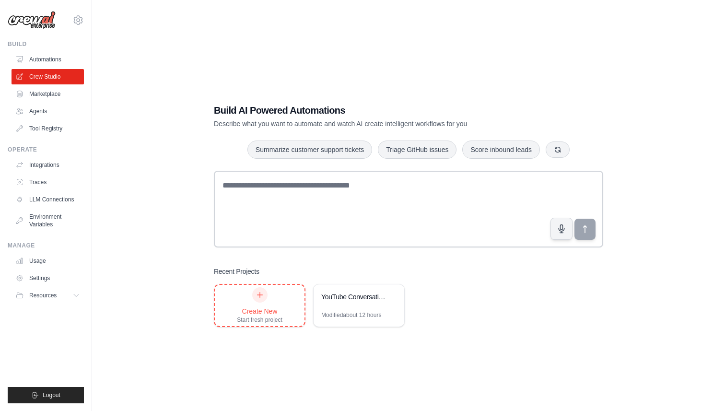
click at [268, 306] on div "Create New" at bounding box center [260, 311] width 46 height 10
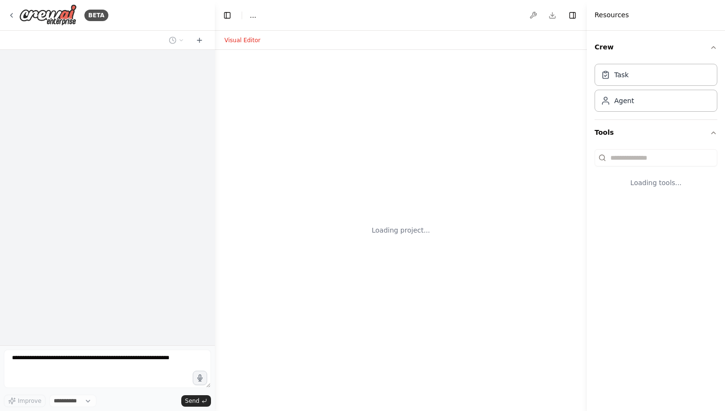
select select "****"
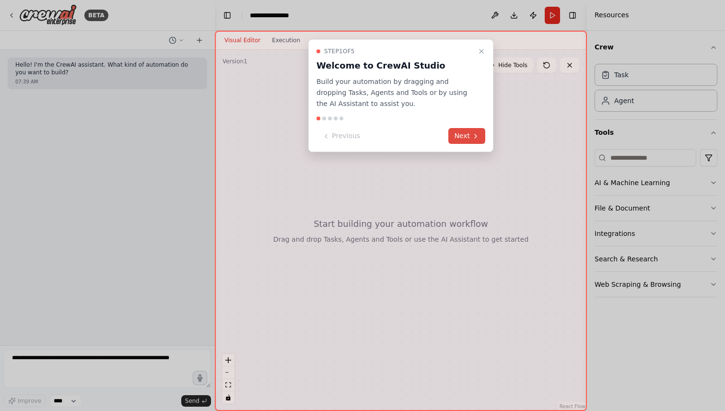
click at [463, 137] on button "Next" at bounding box center [466, 136] width 37 height 16
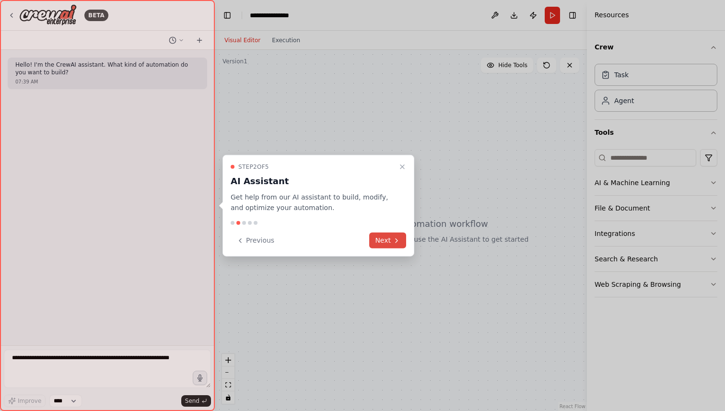
click at [388, 245] on button "Next" at bounding box center [387, 241] width 37 height 16
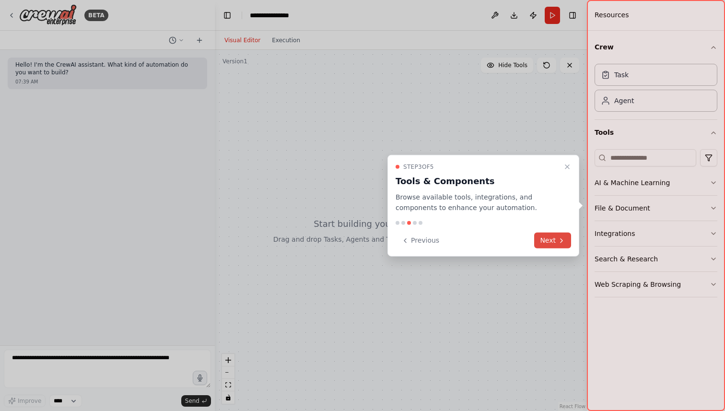
click at [552, 244] on button "Next" at bounding box center [552, 241] width 37 height 16
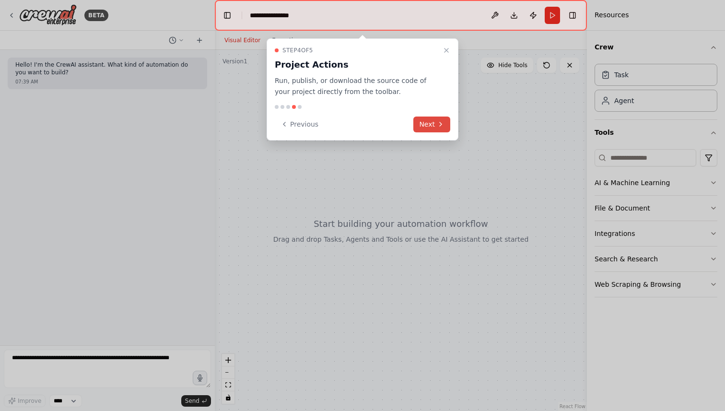
click at [433, 127] on button "Next" at bounding box center [431, 125] width 37 height 16
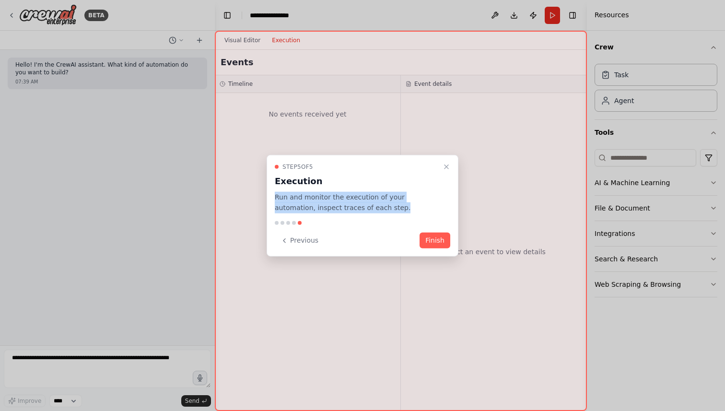
drag, startPoint x: 275, startPoint y: 197, endPoint x: 395, endPoint y: 206, distance: 119.8
click at [395, 206] on p "Run and monitor the execution of your automation, inspect traces of each step." at bounding box center [357, 202] width 164 height 22
click at [436, 244] on button "Finish" at bounding box center [435, 241] width 31 height 16
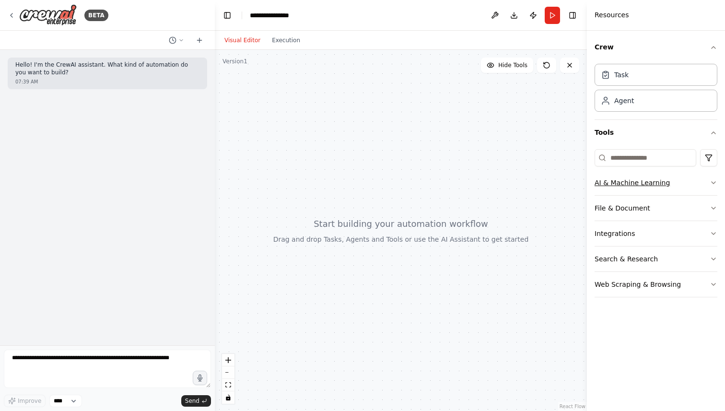
click at [644, 178] on button "AI & Machine Learning" at bounding box center [656, 182] width 123 height 25
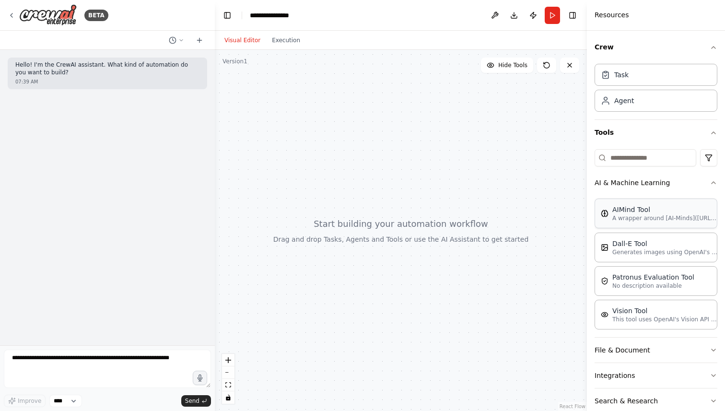
click at [643, 221] on p "A wrapper around [AI-Minds]([URL][DOMAIN_NAME]). Useful for when you need answe…" at bounding box center [665, 218] width 106 height 8
click at [668, 99] on div "Agent" at bounding box center [656, 100] width 123 height 22
click at [480, 151] on div at bounding box center [401, 230] width 372 height 361
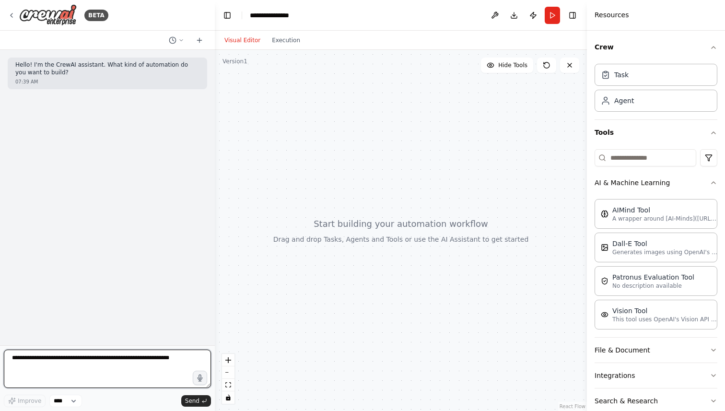
click at [109, 375] on textarea at bounding box center [107, 369] width 207 height 38
click at [85, 371] on textarea at bounding box center [107, 369] width 207 height 38
paste textarea "**********"
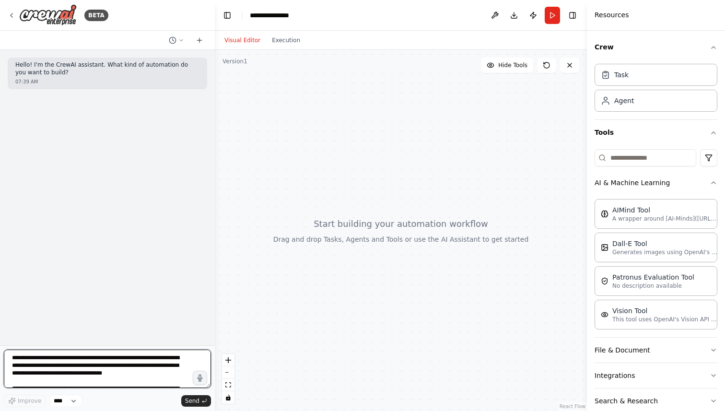
scroll to position [158, 0]
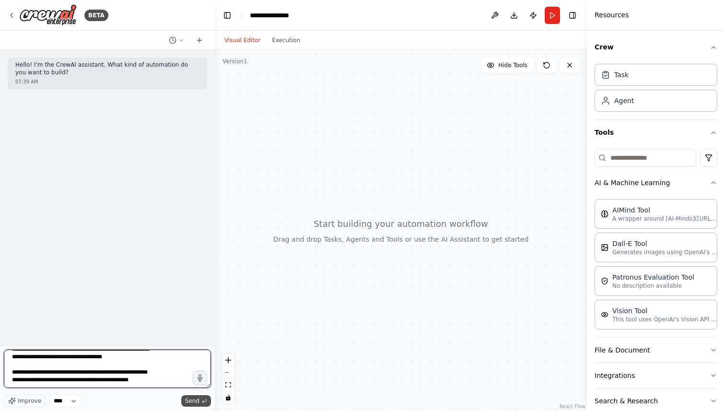
type textarea "**********"
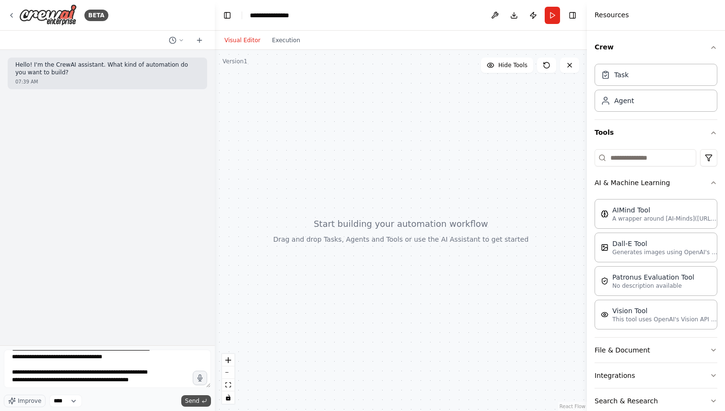
click at [198, 399] on span "Send" at bounding box center [192, 401] width 14 height 8
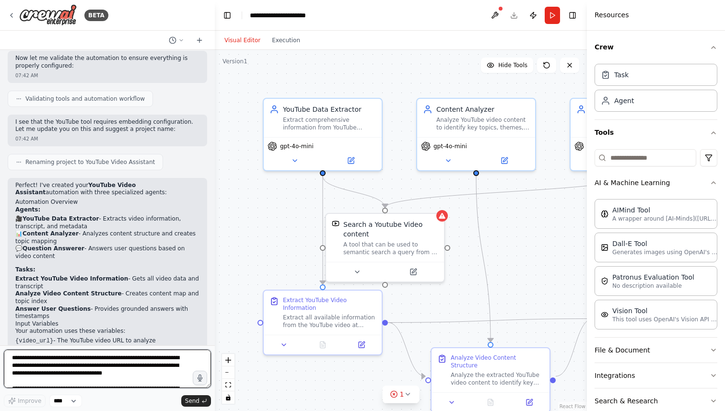
scroll to position [739, 0]
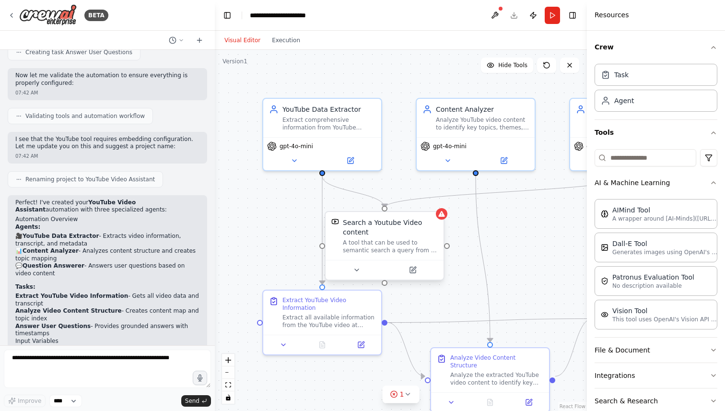
click at [445, 221] on div ".deletable-edge-delete-btn { width: 20px; height: 20px; border: 0px solid #ffff…" at bounding box center [401, 230] width 372 height 361
click at [411, 270] on button at bounding box center [417, 270] width 54 height 12
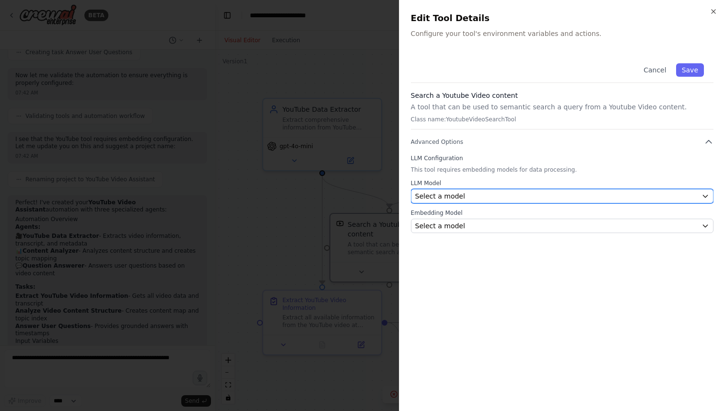
click at [481, 199] on div "Select a model" at bounding box center [556, 196] width 282 height 10
click at [481, 195] on div "Select a model" at bounding box center [556, 196] width 282 height 10
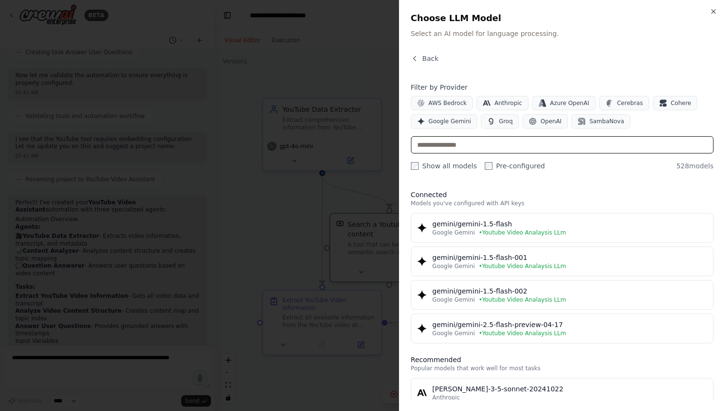
click at [475, 143] on input "text" at bounding box center [562, 144] width 303 height 17
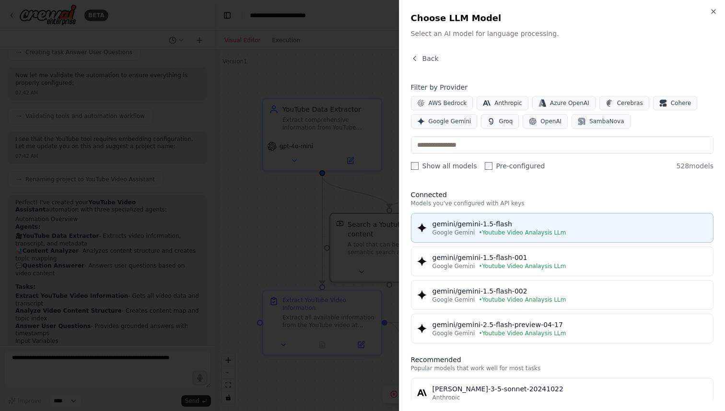
click at [552, 226] on div "gemini/gemini-1.5-flash" at bounding box center [570, 224] width 275 height 10
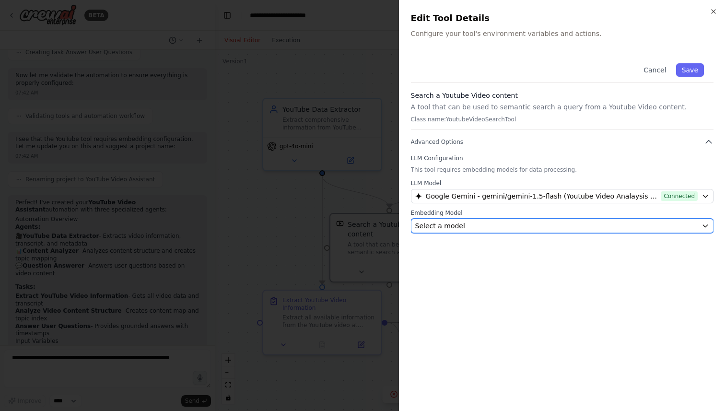
click at [547, 227] on div "Select a model" at bounding box center [556, 226] width 282 height 10
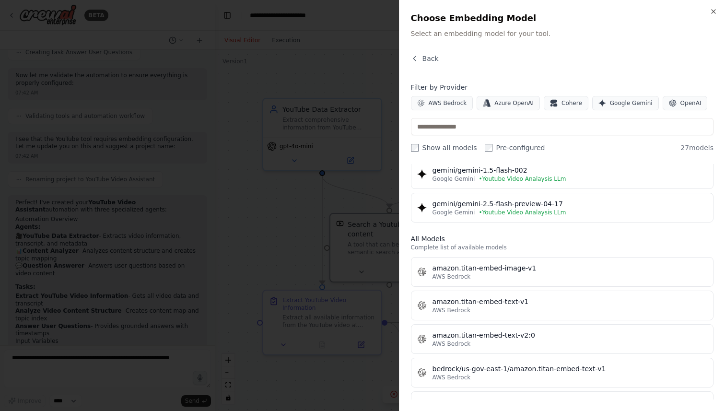
scroll to position [101, 0]
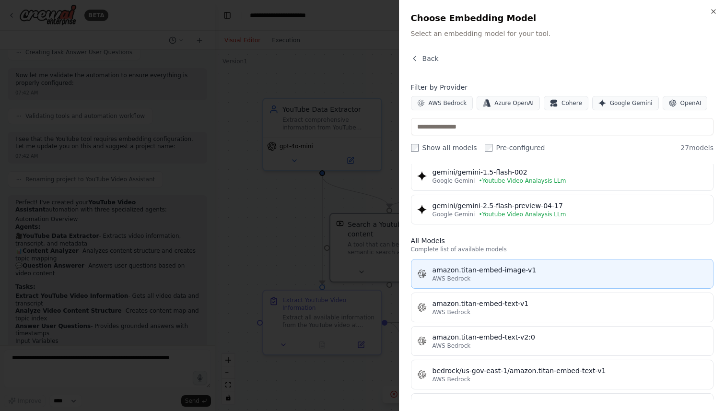
click at [518, 272] on div "amazon.titan-embed-image-v1" at bounding box center [570, 270] width 275 height 10
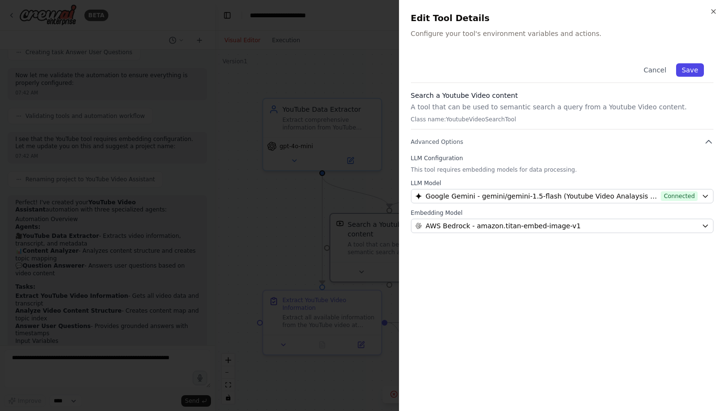
click at [686, 69] on button "Save" at bounding box center [690, 69] width 28 height 13
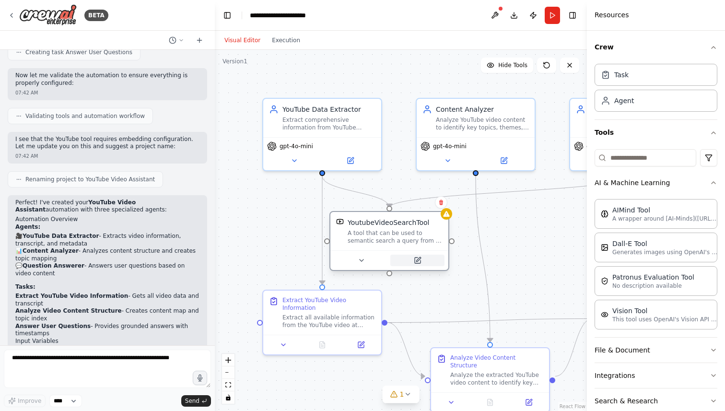
click at [419, 261] on icon at bounding box center [418, 261] width 6 height 6
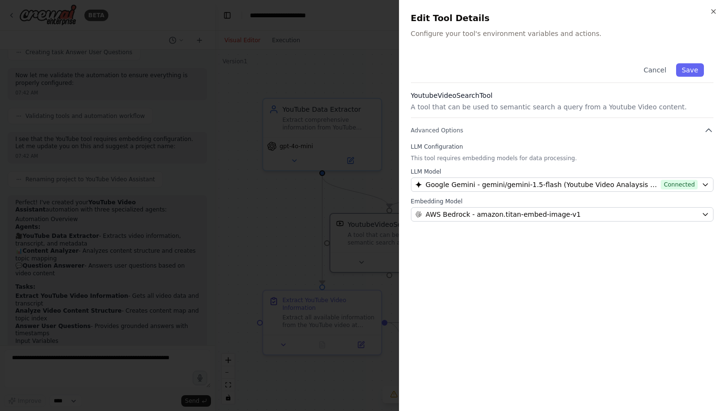
click at [600, 112] on div "YoutubeVideoSearchTool A tool that can be used to semantic search a query from …" at bounding box center [562, 104] width 303 height 27
click at [593, 113] on div "YoutubeVideoSearchTool A tool that can be used to semantic search a query from …" at bounding box center [562, 104] width 303 height 27
click at [494, 112] on div "YoutubeVideoSearchTool A tool that can be used to semantic search a query from …" at bounding box center [562, 104] width 303 height 27
click at [452, 98] on h3 "YoutubeVideoSearchTool" at bounding box center [562, 96] width 303 height 10
click at [487, 98] on h3 "YoutubeVideoSearchTool" at bounding box center [562, 96] width 303 height 10
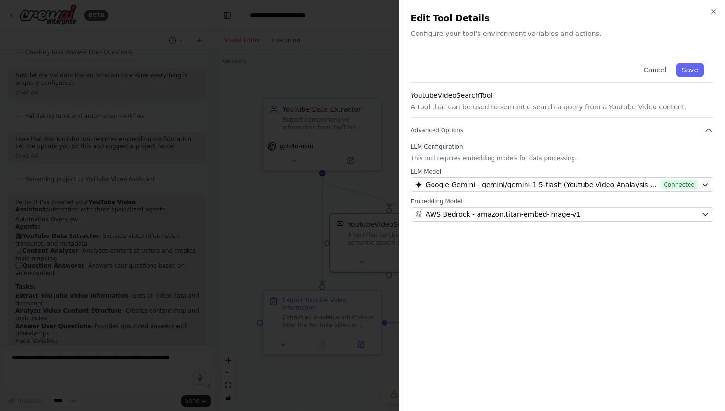
click at [487, 110] on p "A tool that can be used to semantic search a query from a Youtube Video content." at bounding box center [562, 107] width 303 height 10
click at [598, 96] on h3 "YoutubeVideoSearchTool" at bounding box center [562, 96] width 303 height 10
click at [696, 68] on button "Save" at bounding box center [690, 69] width 28 height 13
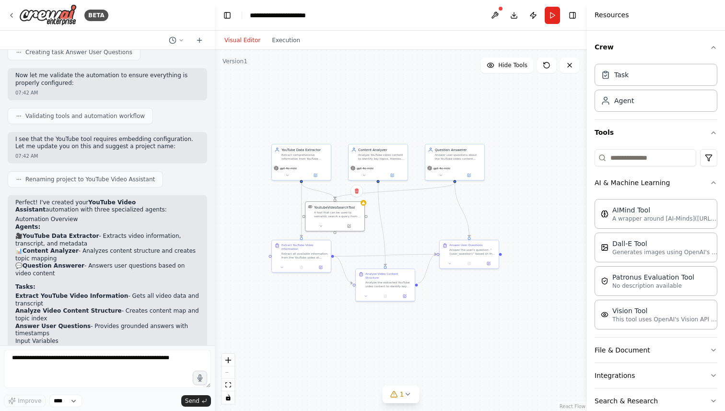
drag, startPoint x: 446, startPoint y: 323, endPoint x: 388, endPoint y: 237, distance: 104.3
click at [387, 236] on div ".deletable-edge-delete-btn { width: 20px; height: 20px; border: 0px solid #ffff…" at bounding box center [401, 230] width 372 height 361
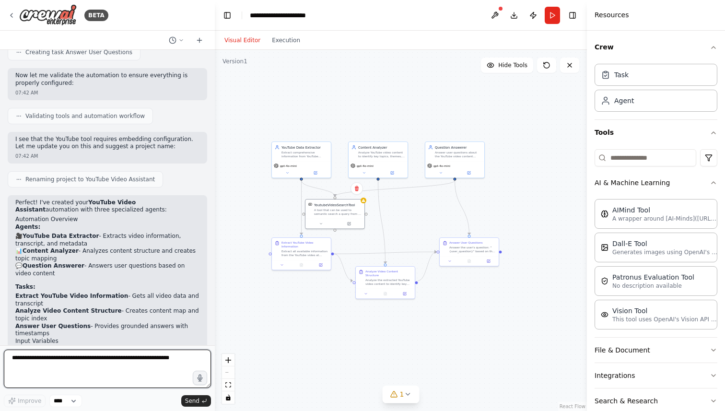
click at [127, 366] on textarea at bounding box center [107, 369] width 207 height 38
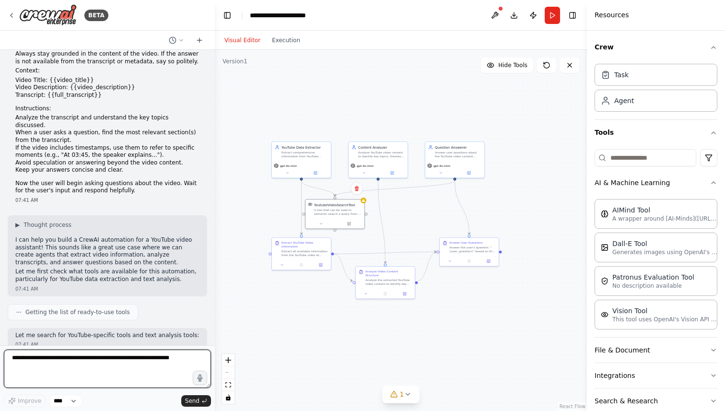
scroll to position [96, 0]
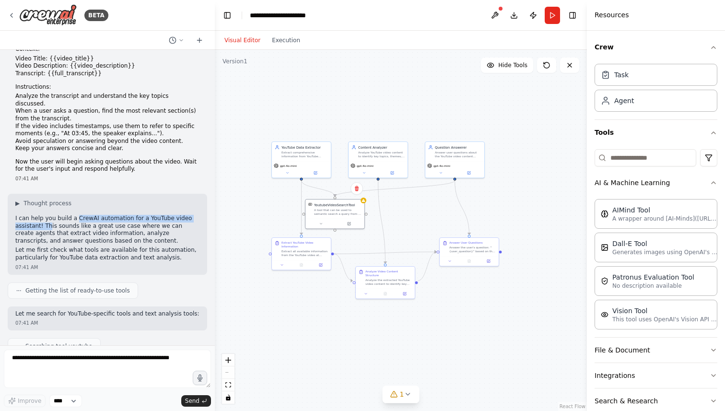
drag, startPoint x: 75, startPoint y: 211, endPoint x: 50, endPoint y: 222, distance: 27.3
click at [50, 222] on p "I can help you build a CrewAI automation for a YouTube video assistant! This so…" at bounding box center [107, 230] width 184 height 30
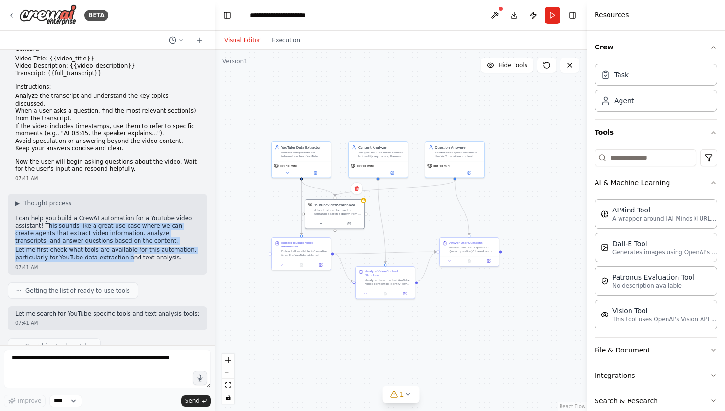
drag, startPoint x: 45, startPoint y: 219, endPoint x: 127, endPoint y: 252, distance: 88.0
click at [127, 252] on div "▶ Thought process I can help you build a CrewAI automation for a YouTube video …" at bounding box center [107, 231] width 184 height 62
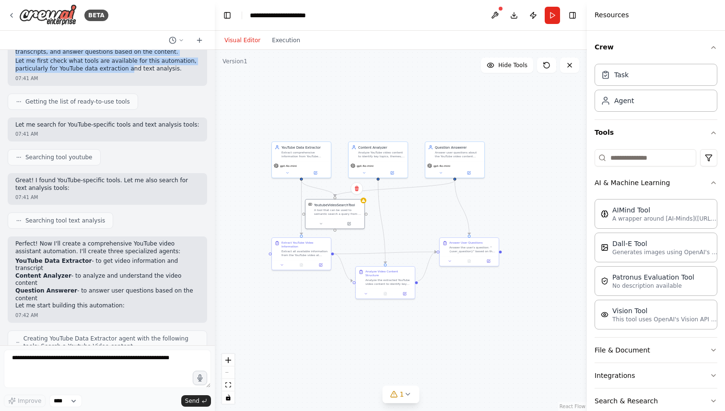
scroll to position [297, 0]
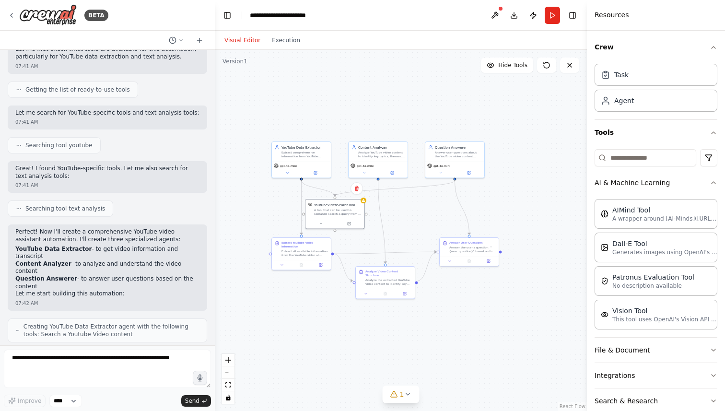
click at [19, 165] on p "Great! I found YouTube-specific tools. Let me also search for text analysis too…" at bounding box center [107, 172] width 184 height 15
click at [69, 205] on span "Searching tool text analysis" at bounding box center [65, 209] width 80 height 8
click at [39, 228] on p "Perfect! Now I'll create a comprehensive YouTube video assistant automation. I'…" at bounding box center [107, 235] width 184 height 15
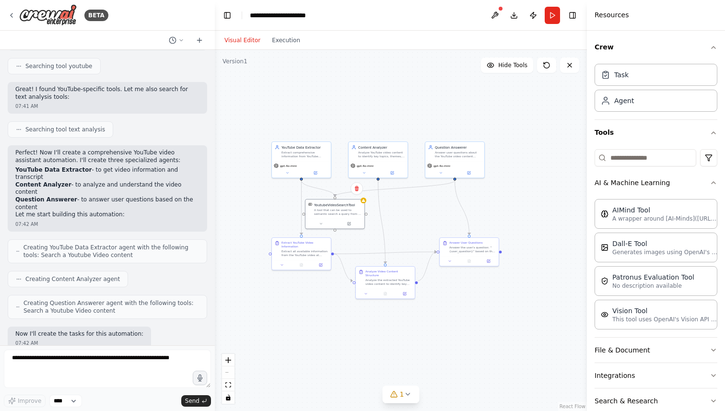
scroll to position [377, 0]
drag, startPoint x: 49, startPoint y: 153, endPoint x: 171, endPoint y: 153, distance: 121.8
click at [171, 153] on p "Perfect! Now I'll create a comprehensive YouTube video assistant automation. I'…" at bounding box center [107, 155] width 184 height 15
click at [156, 180] on li "Content Analyzer - to analyze and understand the video content" at bounding box center [107, 187] width 184 height 15
drag, startPoint x: 16, startPoint y: 163, endPoint x: 93, endPoint y: 163, distance: 76.7
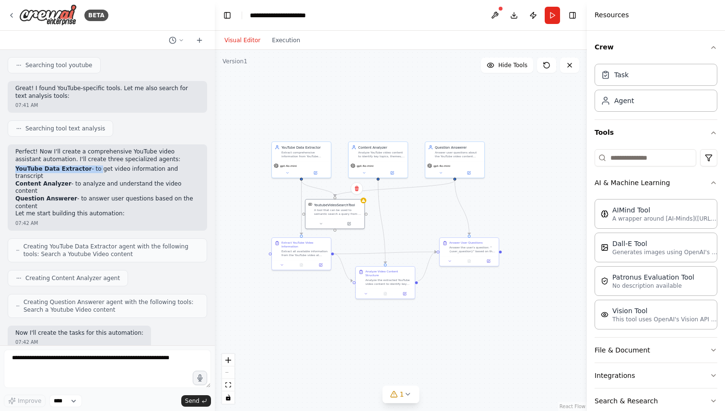
click at [93, 165] on li "YouTube Data Extractor - to get video information and transcript" at bounding box center [107, 172] width 184 height 15
drag, startPoint x: 15, startPoint y: 170, endPoint x: 73, endPoint y: 166, distance: 58.2
click at [74, 180] on li "Content Analyzer - to analyze and understand the video content" at bounding box center [107, 187] width 184 height 15
drag, startPoint x: 19, startPoint y: 175, endPoint x: 75, endPoint y: 174, distance: 56.1
click at [75, 195] on li "Question Answerer - to answer user questions based on the content" at bounding box center [107, 202] width 184 height 15
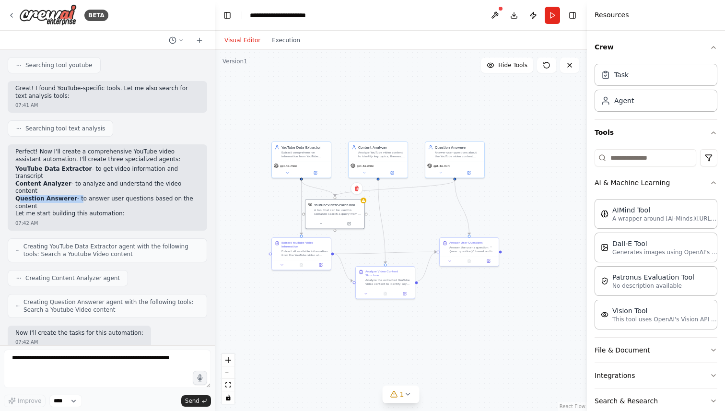
drag, startPoint x: 88, startPoint y: 178, endPoint x: 118, endPoint y: 185, distance: 31.4
click at [119, 195] on li "Question Answerer - to answer user questions based on the content" at bounding box center [107, 202] width 184 height 15
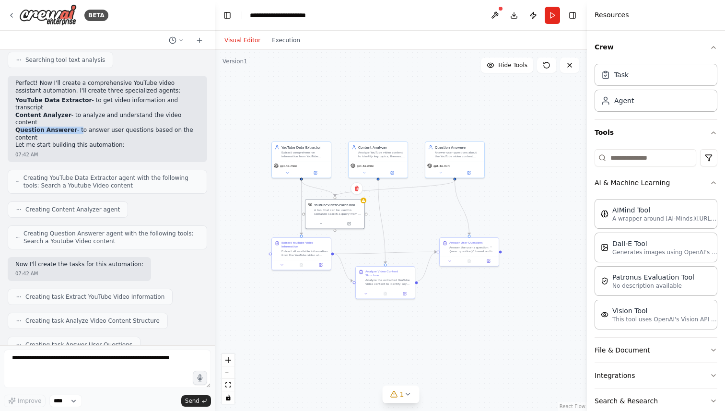
scroll to position [453, 0]
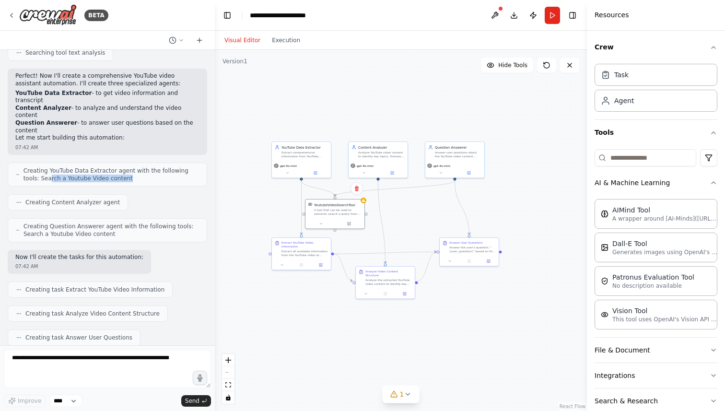
drag, startPoint x: 35, startPoint y: 156, endPoint x: 135, endPoint y: 155, distance: 100.7
click at [135, 167] on span "Creating YouTube Data Extractor agent with the following tools: Search a Youtub…" at bounding box center [111, 174] width 176 height 15
drag, startPoint x: 133, startPoint y: 149, endPoint x: 160, endPoint y: 157, distance: 28.4
click at [160, 167] on span "Creating YouTube Data Extractor agent with the following tools: Search a Youtub…" at bounding box center [111, 174] width 176 height 15
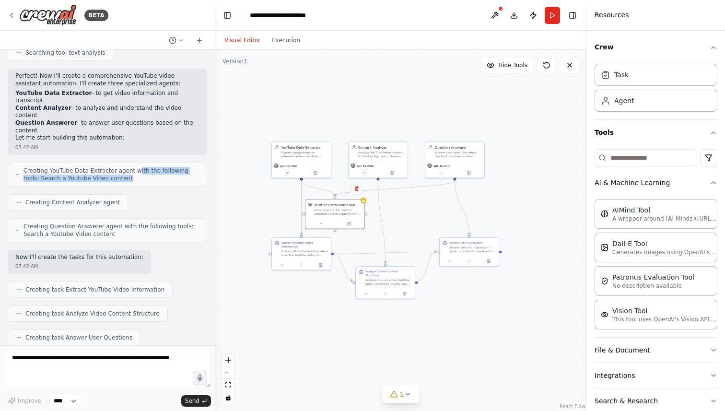
click at [160, 167] on span "Creating YouTube Data Extractor agent with the following tools: Search a Youtub…" at bounding box center [111, 174] width 176 height 15
drag, startPoint x: 25, startPoint y: 182, endPoint x: 125, endPoint y: 182, distance: 99.8
click at [125, 194] on div "Creating Content Analyzer agent" at bounding box center [108, 202] width 200 height 16
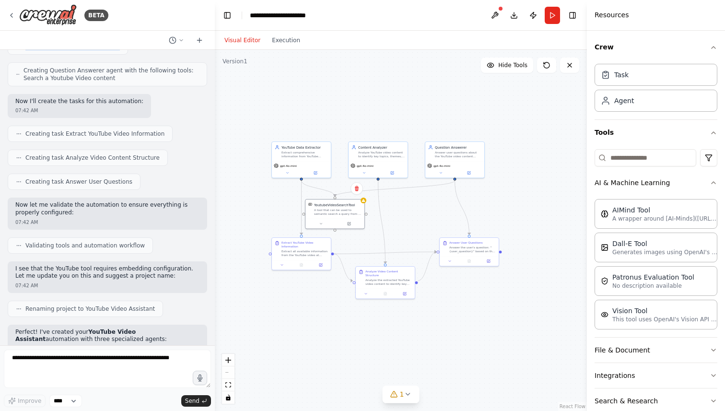
scroll to position [610, 0]
drag, startPoint x: 15, startPoint y: 182, endPoint x: 54, endPoint y: 191, distance: 40.5
click at [54, 197] on div "Now let me validate the automation to ensure everything is properly configured:…" at bounding box center [108, 213] width 200 height 32
click at [54, 201] on p "Now let me validate the automation to ensure everything is properly configured:" at bounding box center [107, 208] width 184 height 15
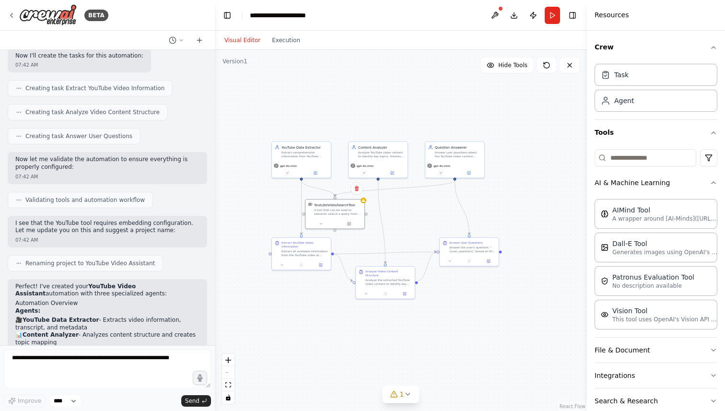
scroll to position [656, 0]
drag, startPoint x: 29, startPoint y: 177, endPoint x: 135, endPoint y: 177, distance: 106.0
click at [135, 195] on span "Validating tools and automation workflow" at bounding box center [84, 199] width 119 height 8
drag, startPoint x: 19, startPoint y: 202, endPoint x: 81, endPoint y: 213, distance: 62.3
click at [81, 215] on div "I see that the YouTube tool requires embedding configuration. Let me update you…" at bounding box center [108, 231] width 200 height 32
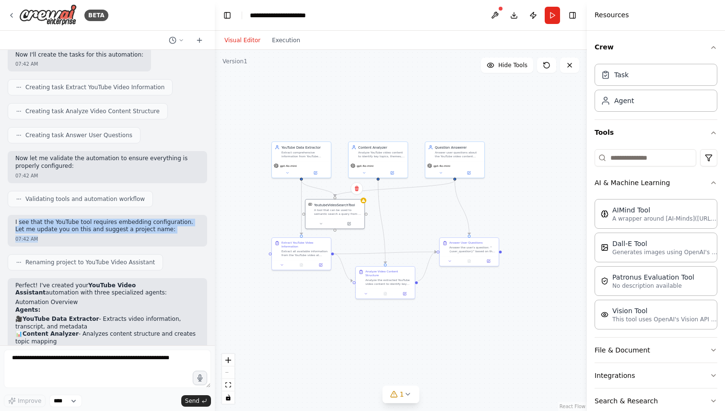
click at [81, 235] on div "07:42 AM" at bounding box center [107, 238] width 184 height 7
drag, startPoint x: 97, startPoint y: 197, endPoint x: 118, endPoint y: 203, distance: 21.5
click at [118, 219] on p "I see that the YouTube tool requires embedding configuration. Let me update you…" at bounding box center [107, 226] width 184 height 15
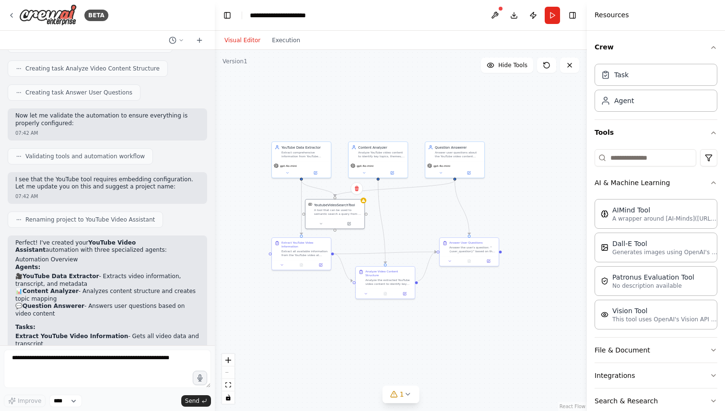
scroll to position [699, 0]
drag, startPoint x: 52, startPoint y: 99, endPoint x: 12, endPoint y: 94, distance: 40.2
click at [12, 107] on div "Now let me validate the automation to ensure everything is properly configured:…" at bounding box center [108, 123] width 200 height 32
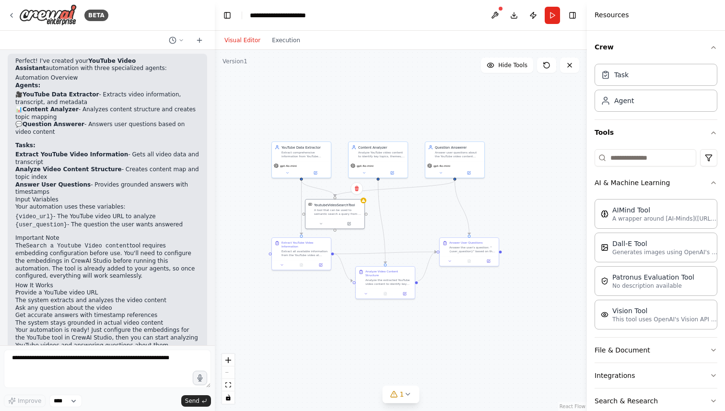
scroll to position [881, 0]
drag, startPoint x: 60, startPoint y: 194, endPoint x: 151, endPoint y: 205, distance: 91.8
click at [151, 205] on div "Perfect! I've created your YouTube Video Assistant automation with three specia…" at bounding box center [107, 203] width 184 height 292
drag, startPoint x: 27, startPoint y: 185, endPoint x: 128, endPoint y: 185, distance: 100.7
click at [128, 202] on p "Your automation uses these variables:" at bounding box center [107, 206] width 184 height 8
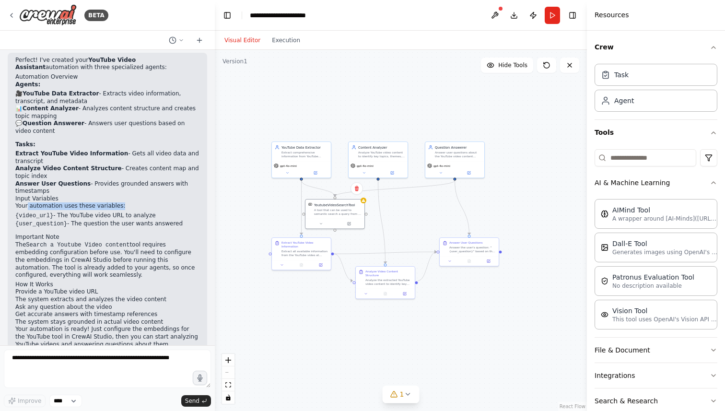
click at [128, 202] on p "Your automation uses these variables:" at bounding box center [107, 206] width 184 height 8
drag, startPoint x: 82, startPoint y: 201, endPoint x: 145, endPoint y: 207, distance: 63.1
click at [145, 207] on div "Perfect! I've created your YouTube Video Assistant automation with three specia…" at bounding box center [107, 203] width 184 height 292
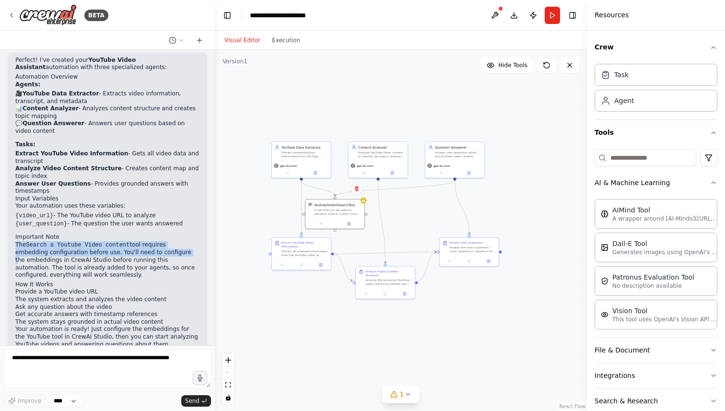
drag, startPoint x: 13, startPoint y: 223, endPoint x: 150, endPoint y: 230, distance: 136.4
click at [150, 230] on div "Perfect! I've created your YouTube Video Assistant automation with three specia…" at bounding box center [108, 207] width 200 height 308
click at [150, 241] on p "The Search a Youtube Video content tool requires embedding configuration before…" at bounding box center [107, 260] width 184 height 38
click at [95, 241] on p "The Search a Youtube Video content tool requires embedding configuration before…" at bounding box center [107, 260] width 184 height 38
drag, startPoint x: 32, startPoint y: 231, endPoint x: 73, endPoint y: 236, distance: 41.6
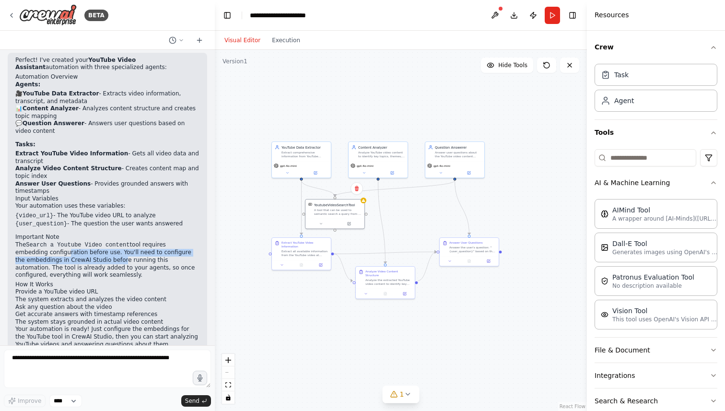
click at [73, 241] on p "The Search a Youtube Video content tool requires embedding configuration before…" at bounding box center [107, 260] width 184 height 38
drag, startPoint x: 85, startPoint y: 228, endPoint x: 141, endPoint y: 237, distance: 56.8
click at [141, 241] on p "The Search a Youtube Video content tool requires embedding configuration before…" at bounding box center [107, 260] width 184 height 38
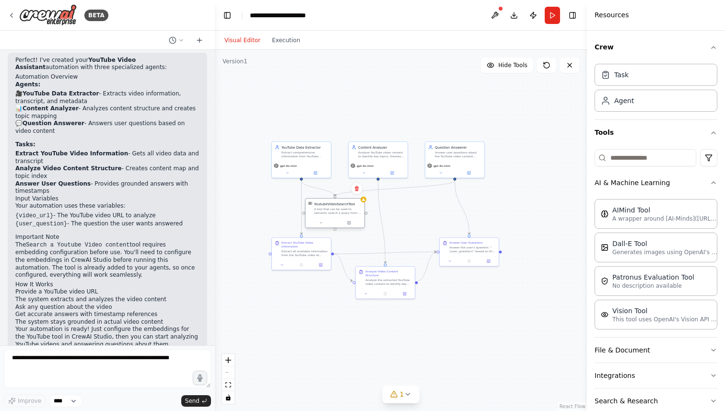
click at [344, 208] on div "A tool that can be used to semantic search a query from a Youtube Video content." at bounding box center [337, 211] width 47 height 8
click at [351, 223] on button at bounding box center [349, 223] width 27 height 6
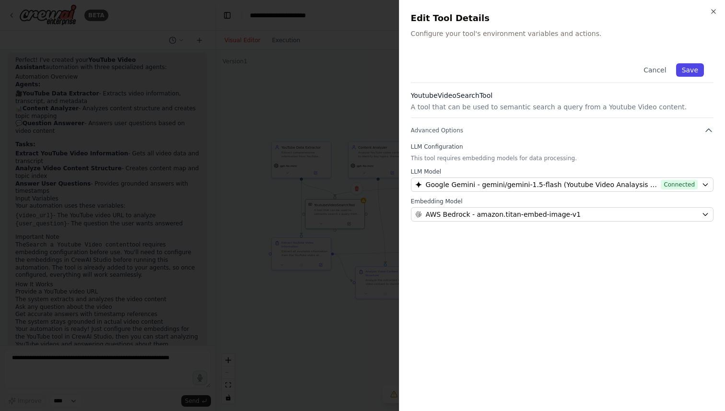
click at [690, 68] on button "Save" at bounding box center [690, 69] width 28 height 13
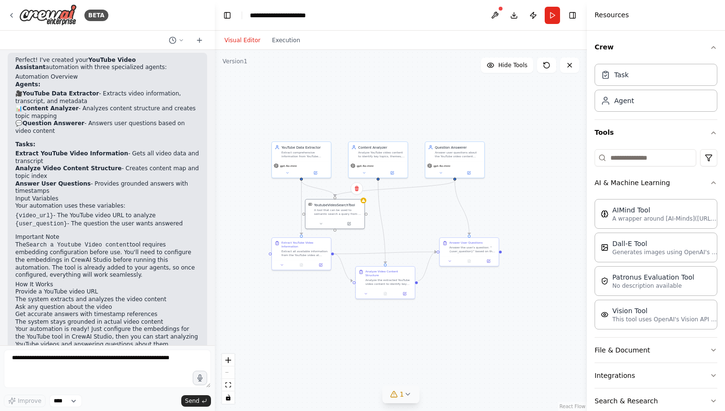
click at [396, 395] on icon at bounding box center [394, 394] width 8 height 8
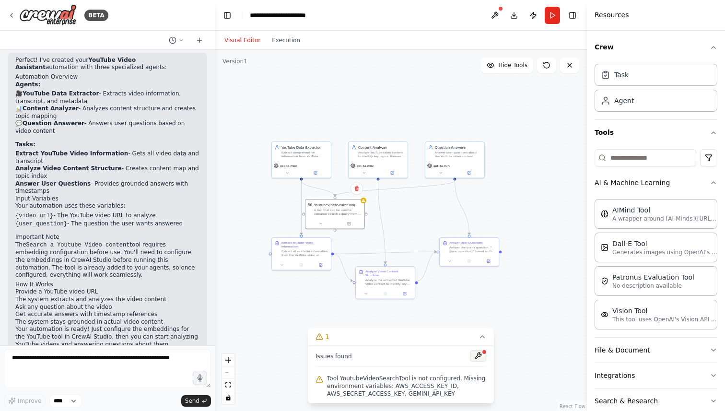
click at [478, 354] on button at bounding box center [478, 356] width 16 height 12
type input "**********"
